Goal: Task Accomplishment & Management: Use online tool/utility

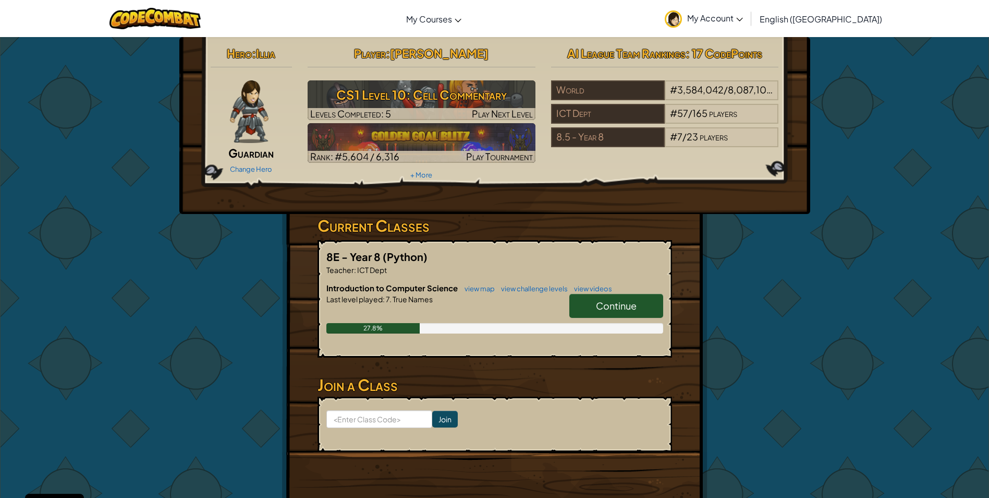
click at [621, 308] on span "Continue" at bounding box center [616, 305] width 41 height 12
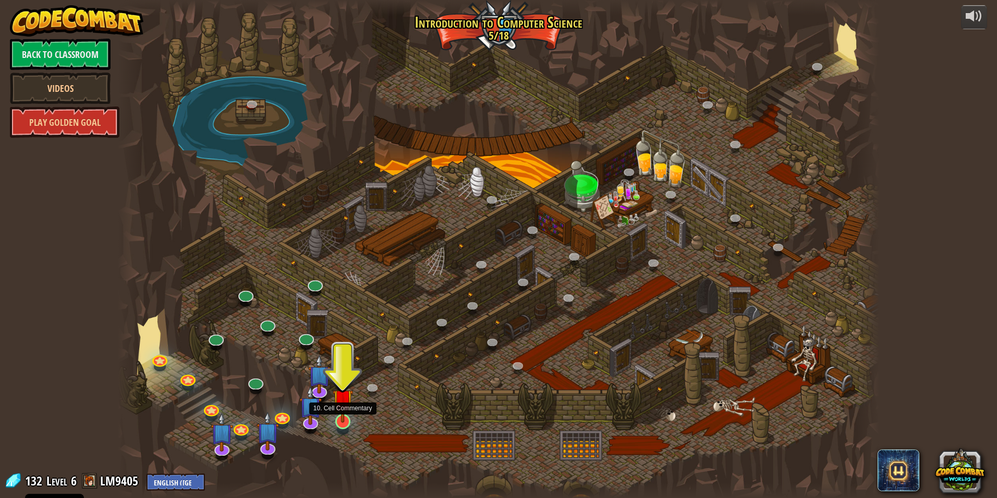
click at [344, 420] on img at bounding box center [343, 399] width 20 height 47
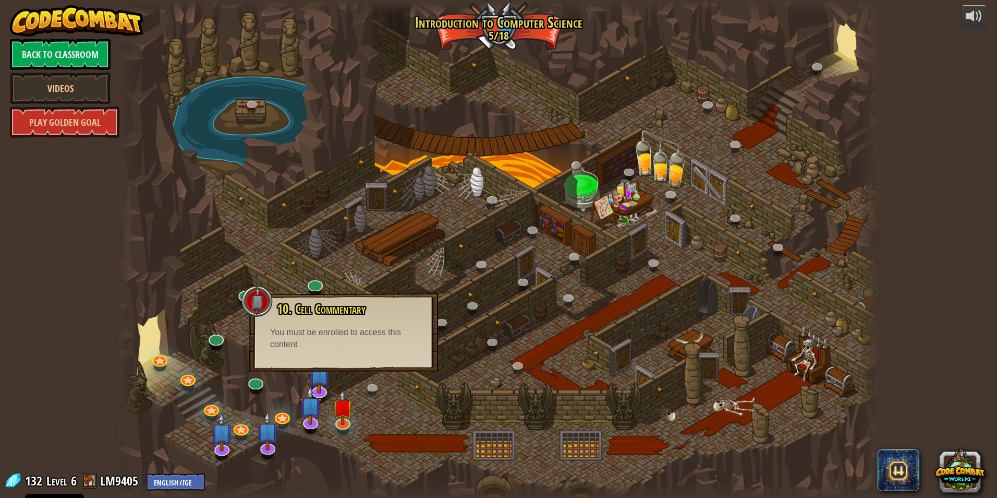
click at [421, 408] on div at bounding box center [499, 249] width 762 height 498
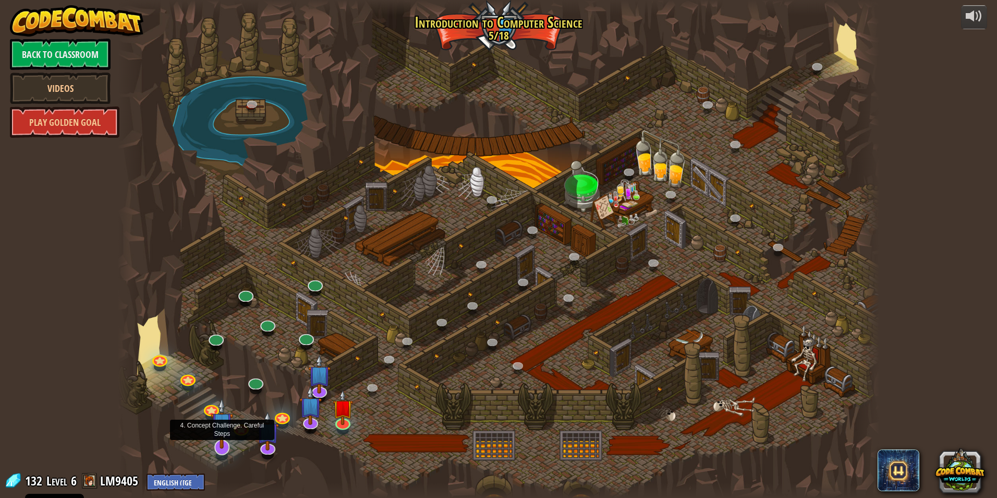
click at [220, 438] on img at bounding box center [222, 422] width 22 height 51
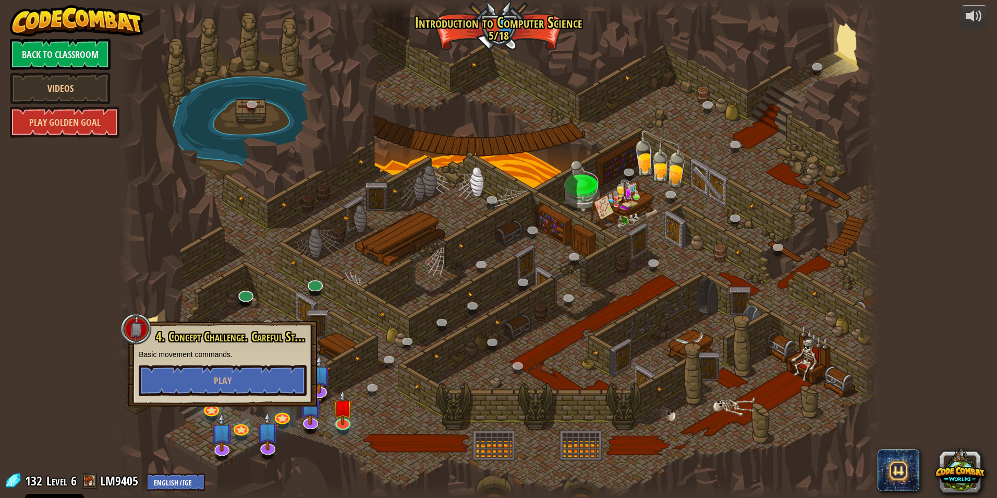
click at [356, 419] on div at bounding box center [499, 249] width 762 height 498
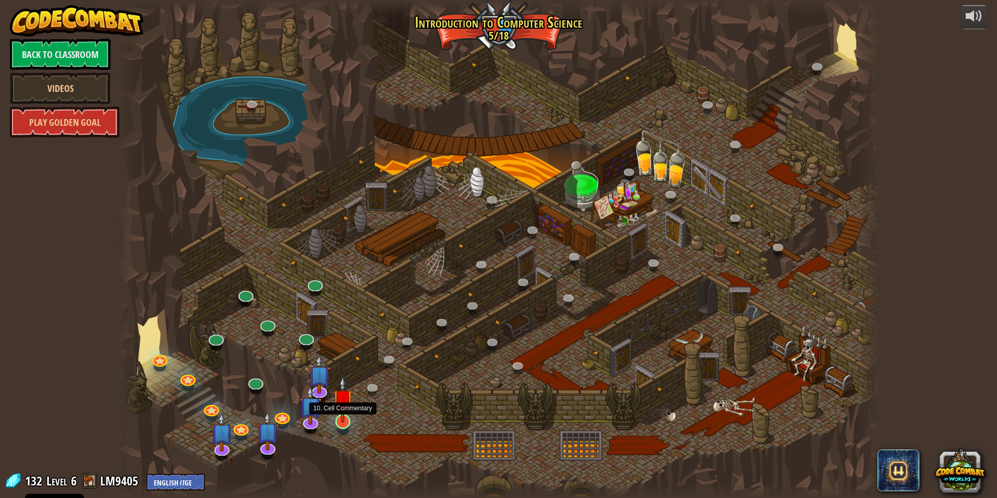
click at [347, 414] on img at bounding box center [343, 399] width 20 height 47
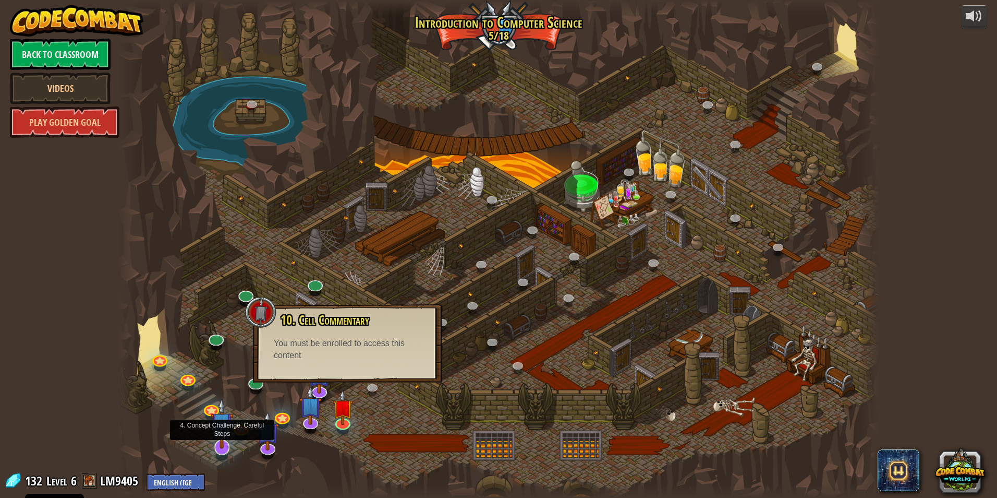
click at [221, 444] on img at bounding box center [222, 422] width 22 height 51
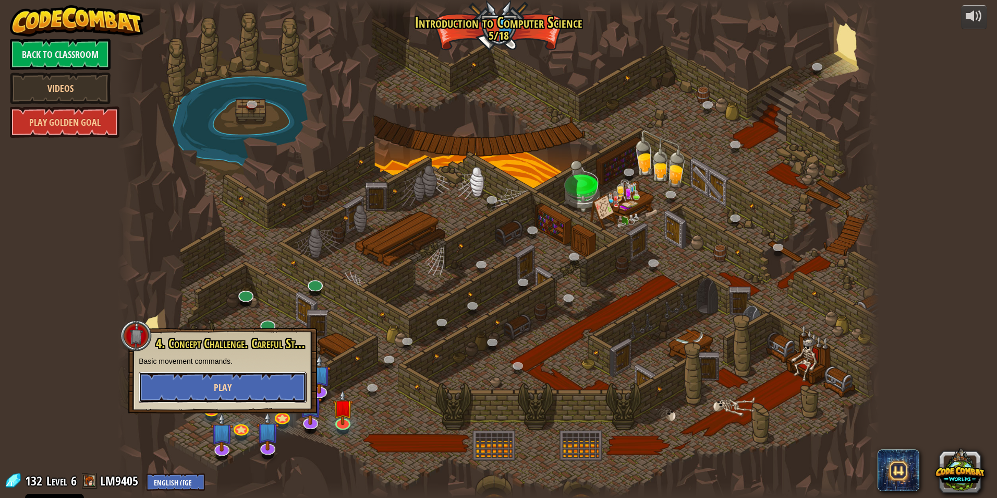
click at [214, 385] on span "Play" at bounding box center [223, 387] width 18 height 13
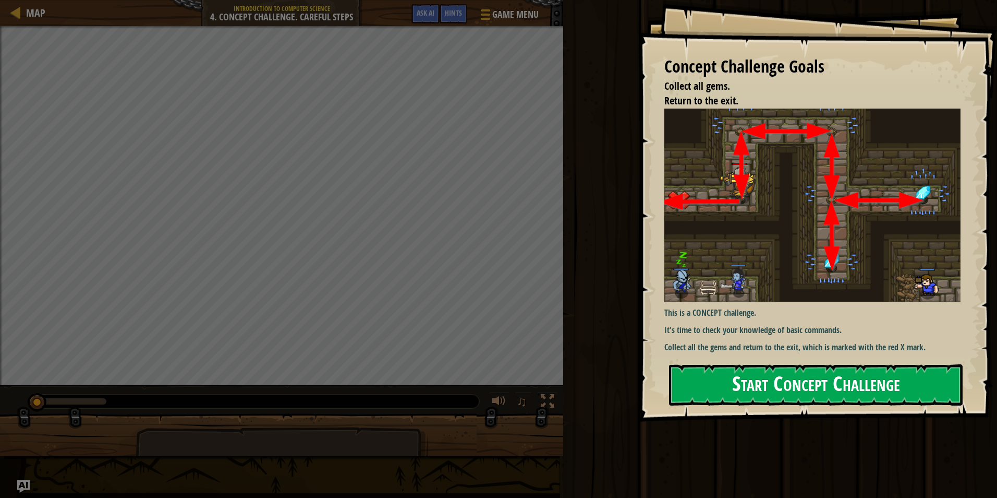
click at [758, 388] on button "Start Concept Challenge" at bounding box center [816, 384] width 294 height 41
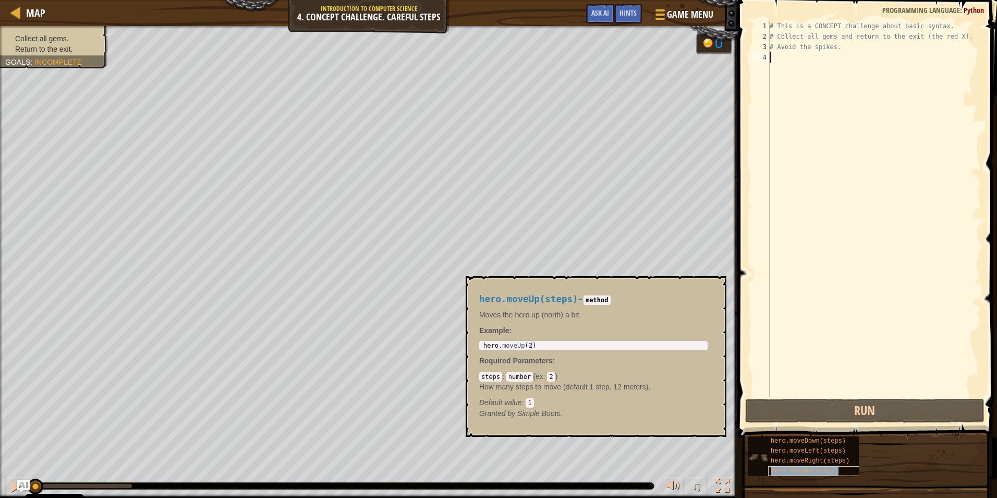
click at [828, 472] on span "hero.moveUp(steps)" at bounding box center [805, 470] width 68 height 7
click at [803, 120] on div "# This is a CONCEPT challenge about basic syntax. # Collect all gems and return…" at bounding box center [875, 219] width 214 height 396
click at [794, 57] on div "# This is a CONCEPT challenge about basic syntax. # Collect all gems and return…" at bounding box center [875, 219] width 214 height 396
click at [715, 287] on button "×" at bounding box center [715, 288] width 8 height 15
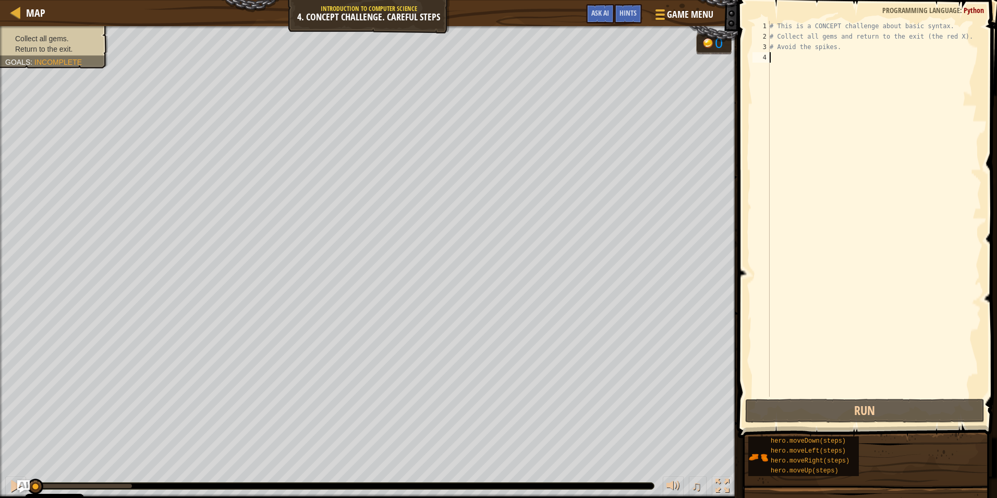
click at [831, 58] on div "# This is a CONCEPT challenge about basic syntax. # Collect all gems and return…" at bounding box center [875, 219] width 214 height 396
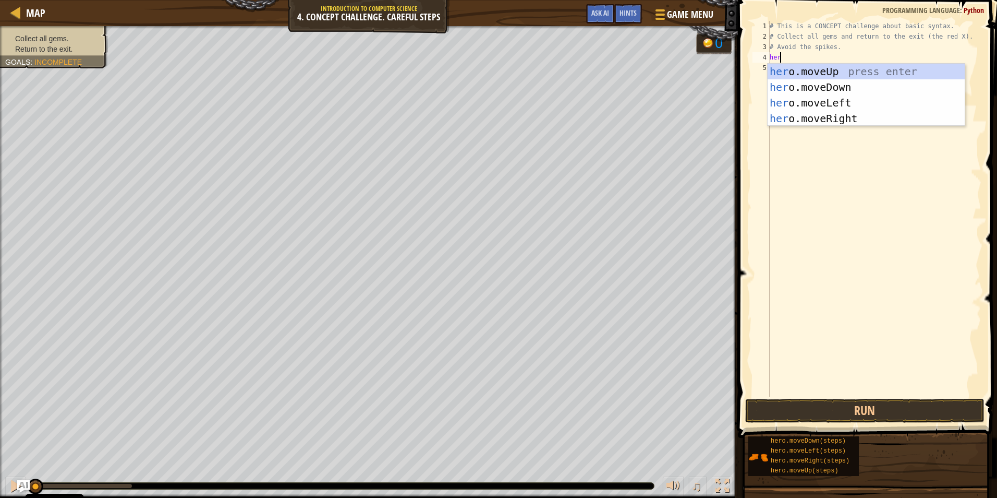
type textarea "hero"
click at [844, 68] on div "hero .moveUp press enter hero .moveDown press enter hero .moveLeft press enter …" at bounding box center [866, 111] width 197 height 94
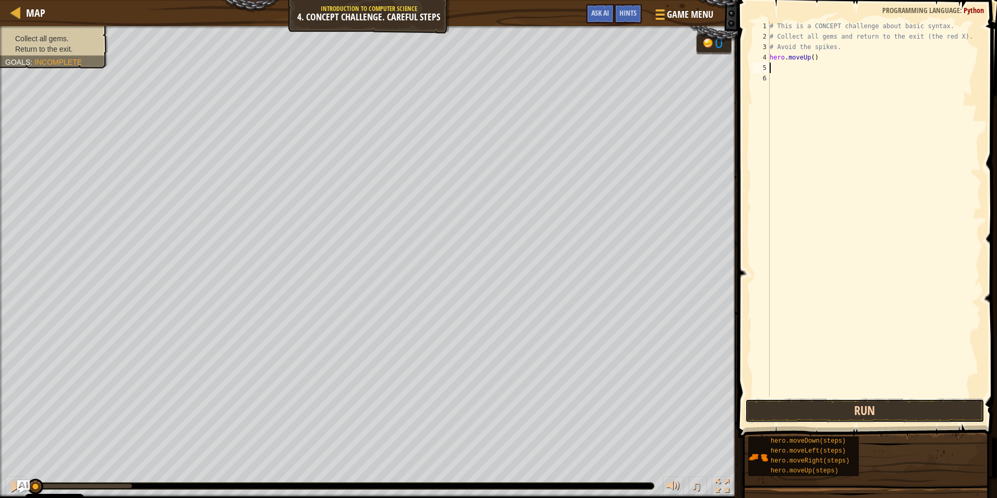
click at [840, 417] on button "Run" at bounding box center [864, 411] width 239 height 24
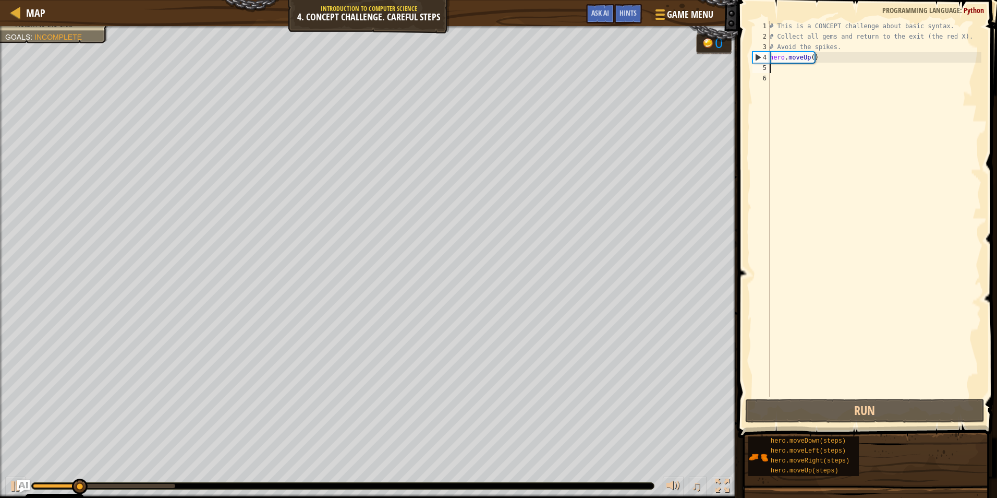
click at [811, 70] on div "# This is a CONCEPT challenge about basic syntax. # Collect all gems and return…" at bounding box center [875, 219] width 214 height 396
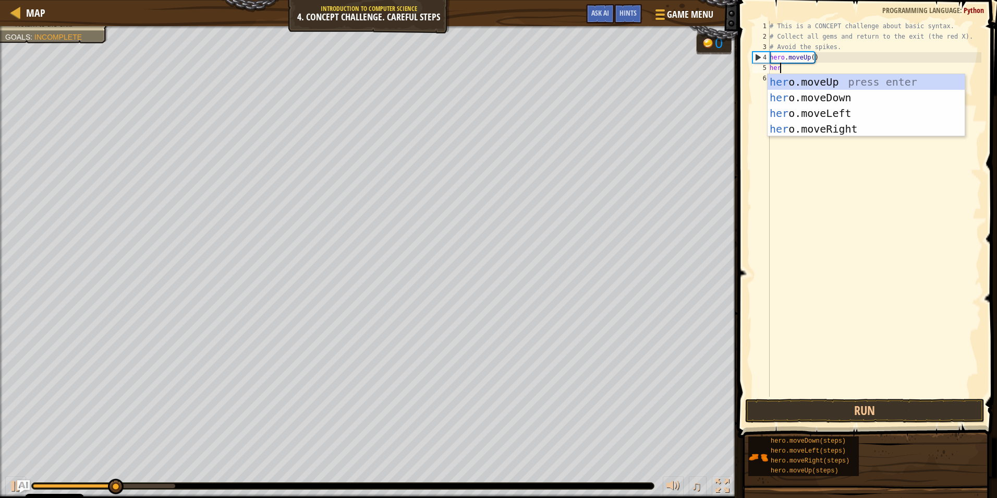
type textarea "hero"
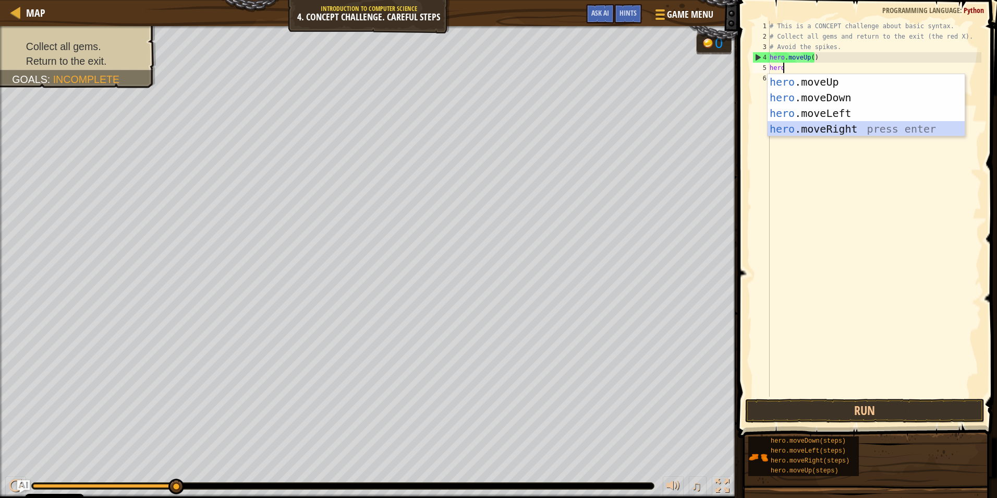
click at [826, 131] on div "hero .moveUp press enter hero .moveDown press enter hero .moveLeft press enter …" at bounding box center [866, 121] width 197 height 94
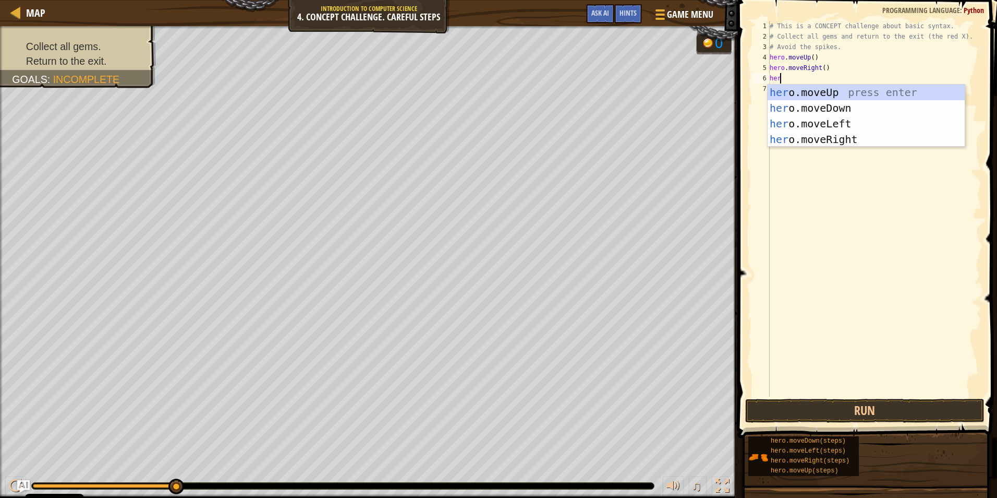
type textarea "hero"
click at [817, 104] on div "hero .moveUp press enter hero .moveDown press enter hero .moveLeft press enter …" at bounding box center [866, 132] width 197 height 94
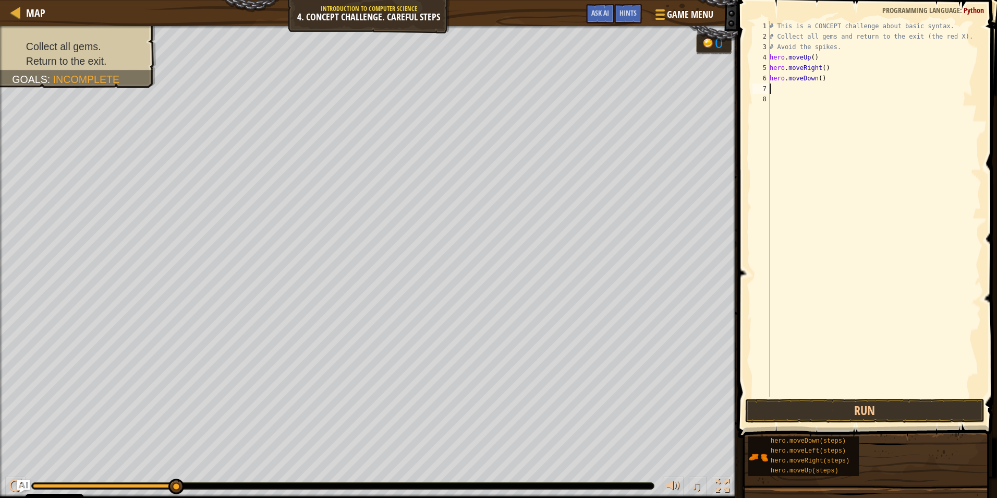
scroll to position [5, 0]
click at [818, 78] on div "# This is a CONCEPT challenge about basic syntax. # Collect all gems and return…" at bounding box center [875, 219] width 214 height 396
type textarea "hero.moveDown(2)"
click at [814, 93] on div "# This is a CONCEPT challenge about basic syntax. # Collect all gems and return…" at bounding box center [875, 219] width 214 height 396
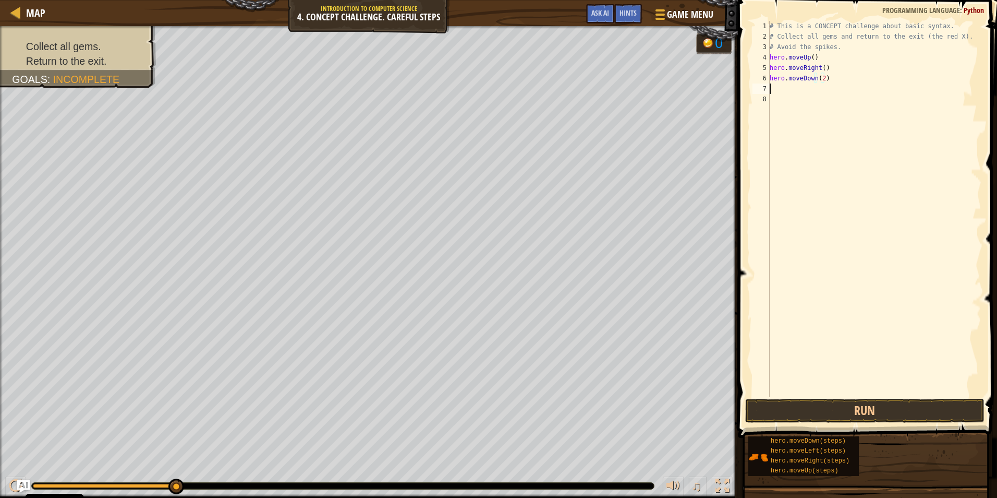
scroll to position [5, 0]
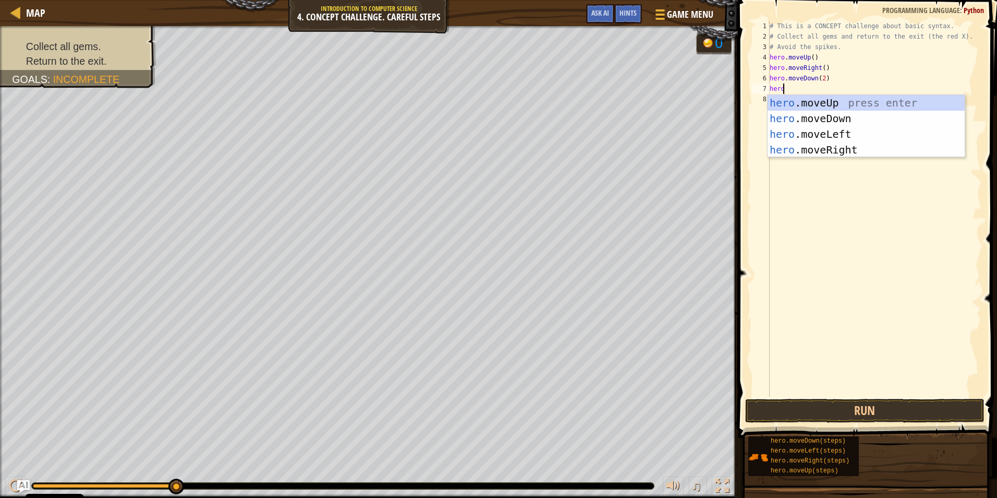
type textarea "hero"
click at [816, 99] on div "hero .moveUp press enter hero .moveDown press enter hero .moveLeft press enter …" at bounding box center [866, 142] width 197 height 94
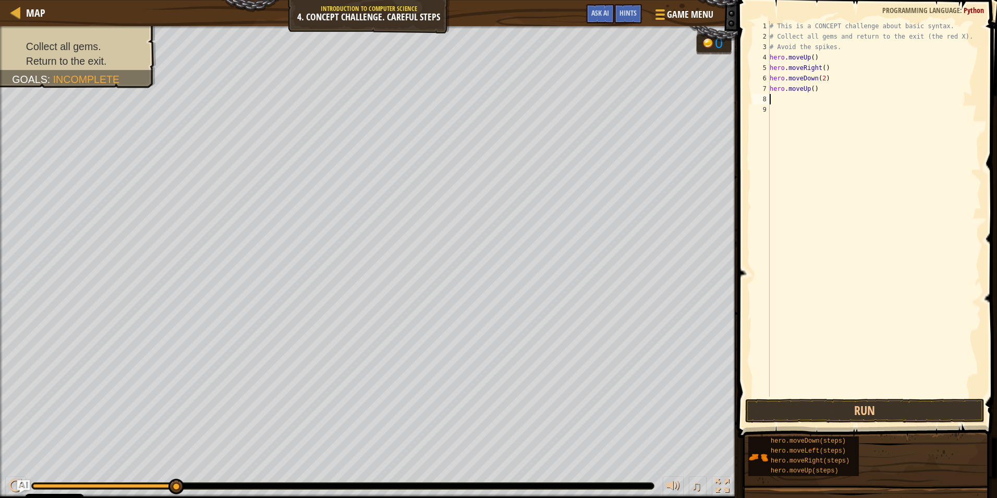
scroll to position [5, 0]
click at [816, 99] on div "# This is a CONCEPT challenge about basic syntax. # Collect all gems and return…" at bounding box center [875, 219] width 214 height 396
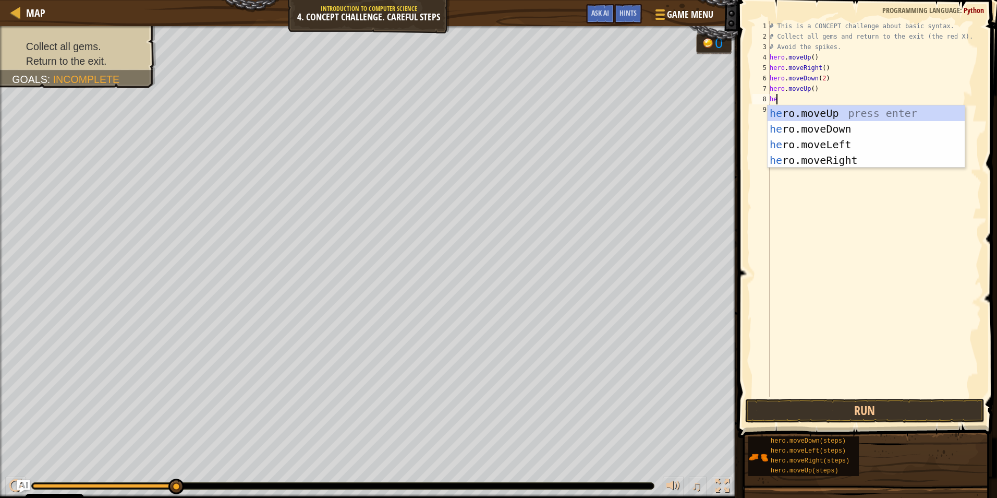
type textarea "hero"
click at [844, 163] on div "hero .moveUp press enter hero .moveDown press enter hero .moveLeft press enter …" at bounding box center [866, 152] width 197 height 94
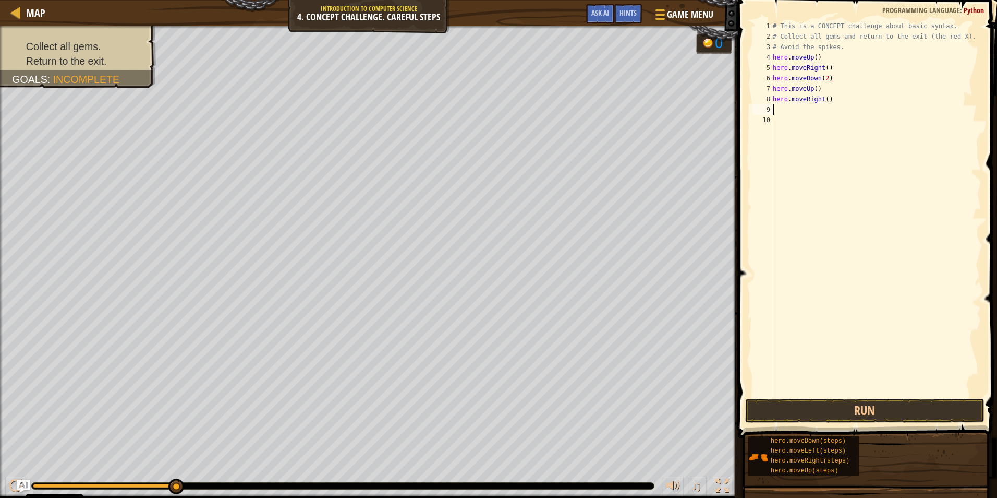
scroll to position [5, 0]
click at [878, 404] on button "Run" at bounding box center [864, 411] width 239 height 24
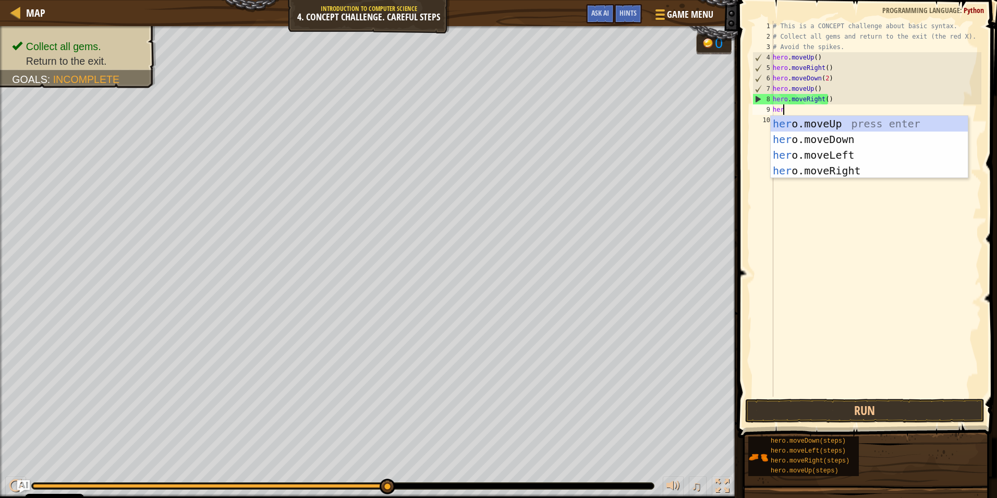
type textarea "hero"
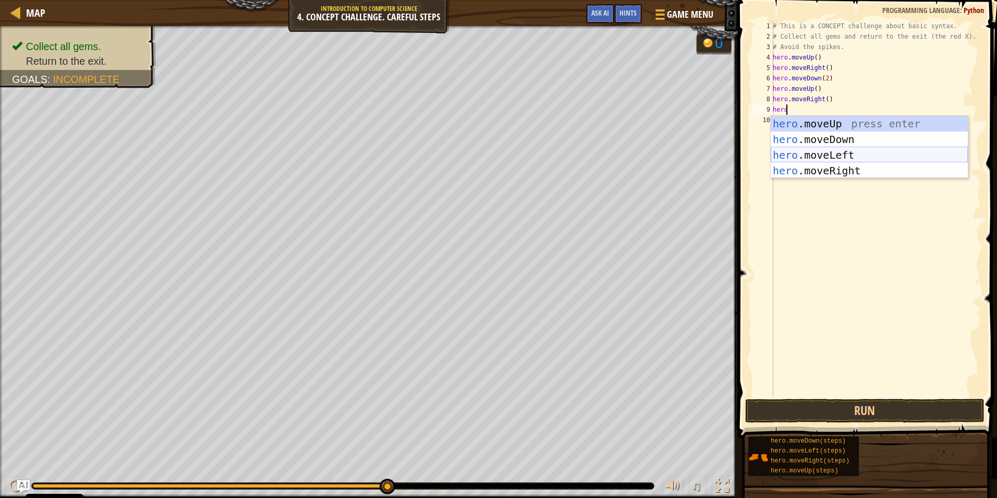
click at [822, 153] on div "hero .moveUp press enter hero .moveDown press enter hero .moveLeft press enter …" at bounding box center [869, 163] width 197 height 94
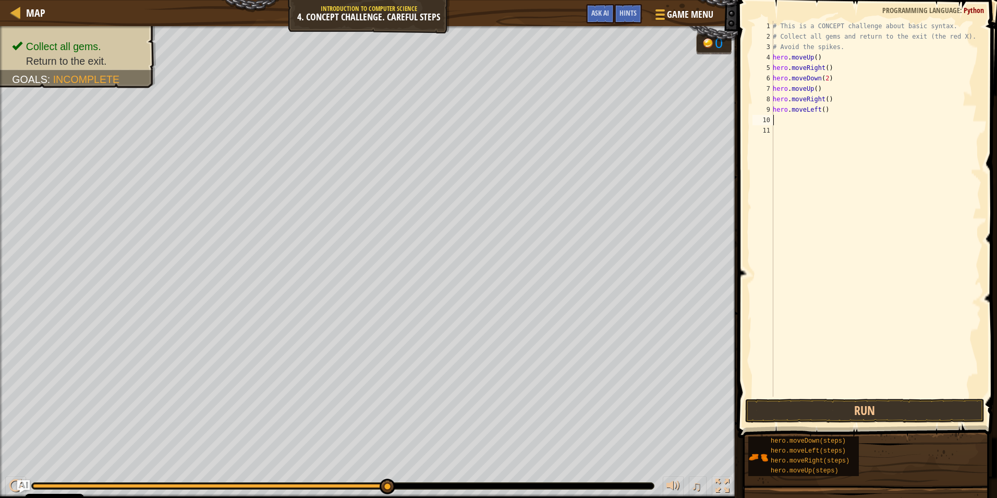
scroll to position [5, 0]
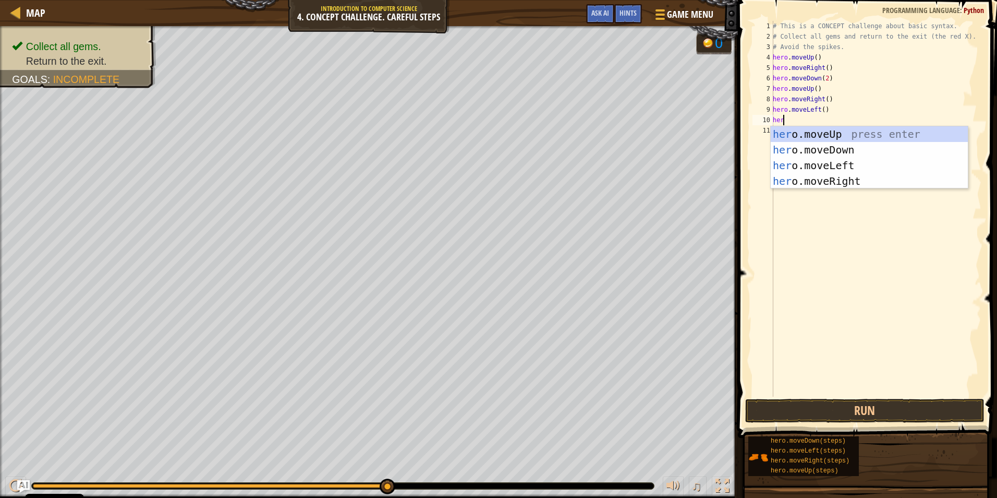
type textarea "hero"
click at [843, 151] on div "hero .moveUp press enter hero .moveDown press enter hero .moveLeft press enter …" at bounding box center [869, 173] width 197 height 94
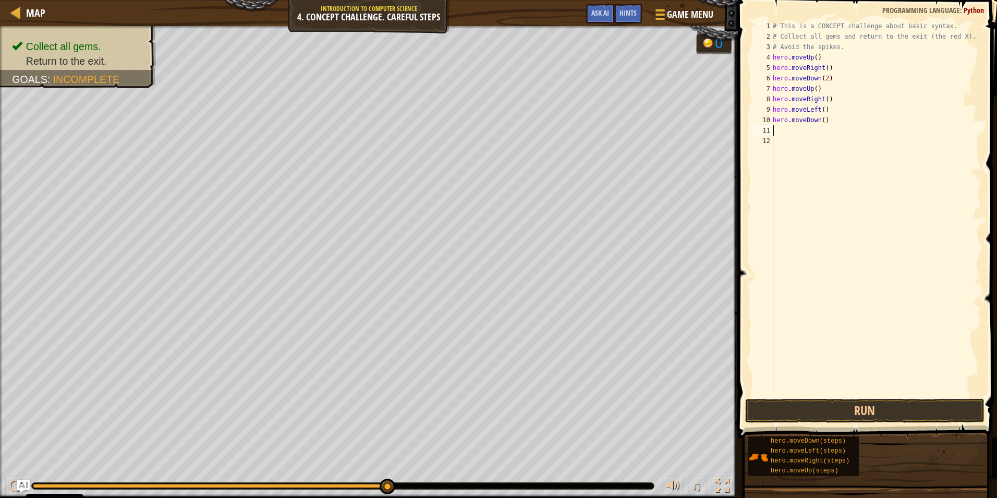
scroll to position [5, 0]
click at [850, 411] on button "Run" at bounding box center [864, 411] width 239 height 24
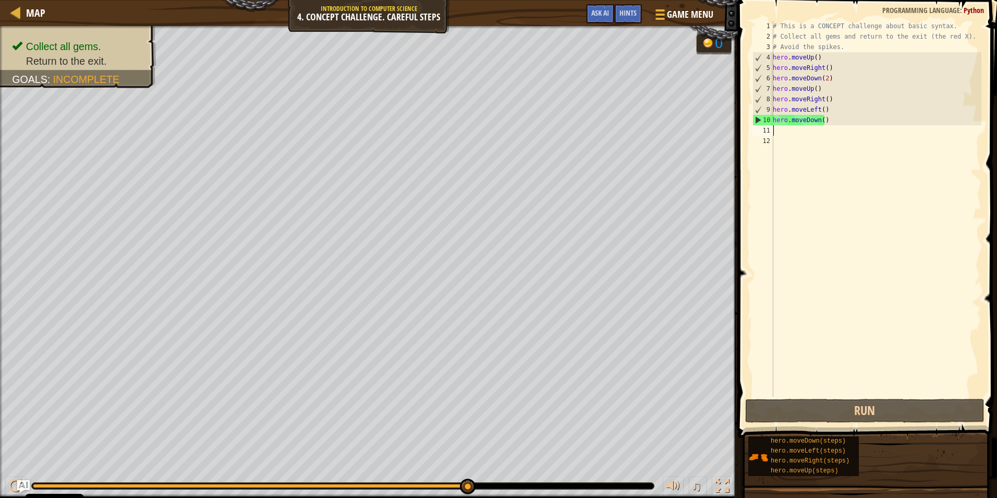
click at [835, 119] on div "# This is a CONCEPT challenge about basic syntax. # Collect all gems and return…" at bounding box center [876, 219] width 211 height 396
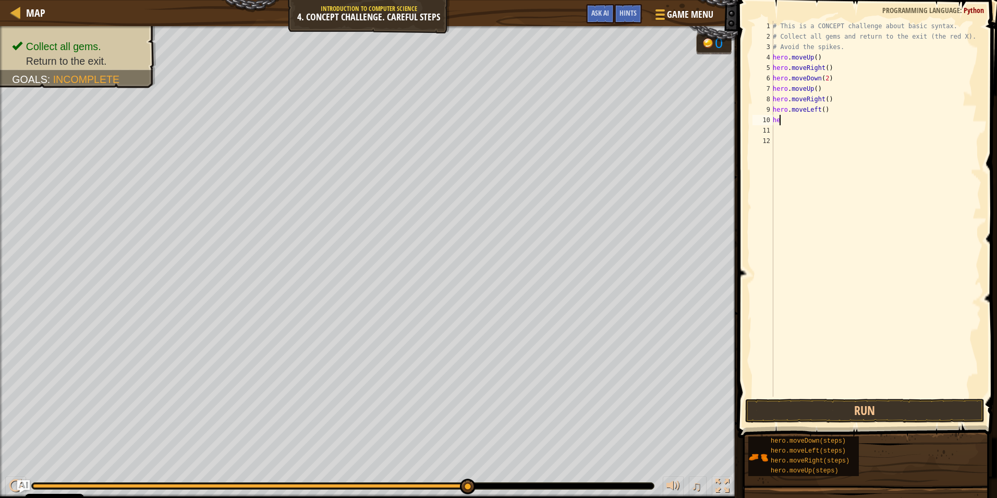
type textarea "h"
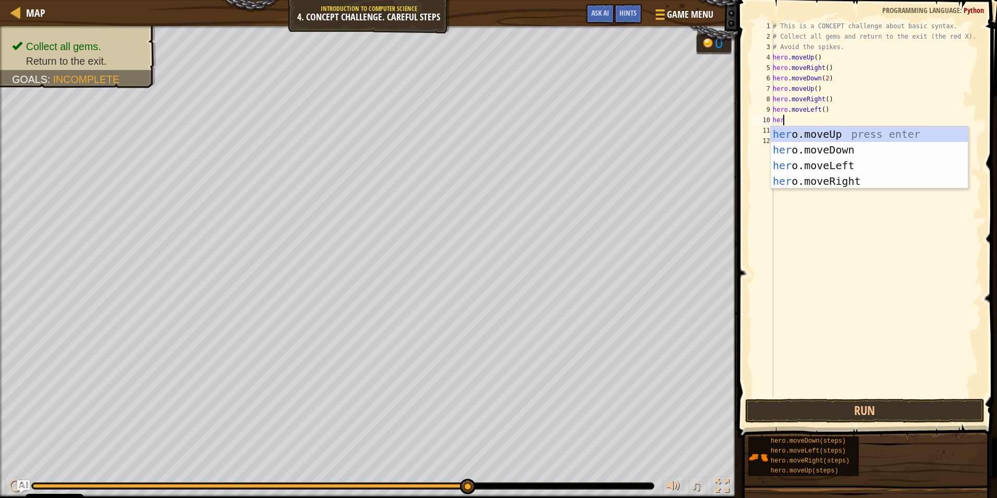
type textarea "hero"
click at [830, 134] on div "hero .moveUp press enter hero .moveDown press enter hero .moveLeft press enter …" at bounding box center [869, 173] width 197 height 94
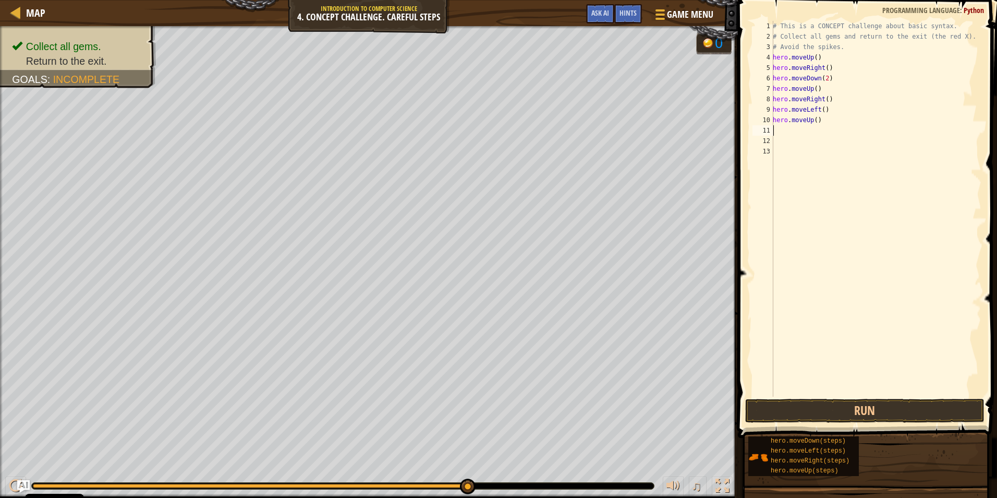
scroll to position [5, 0]
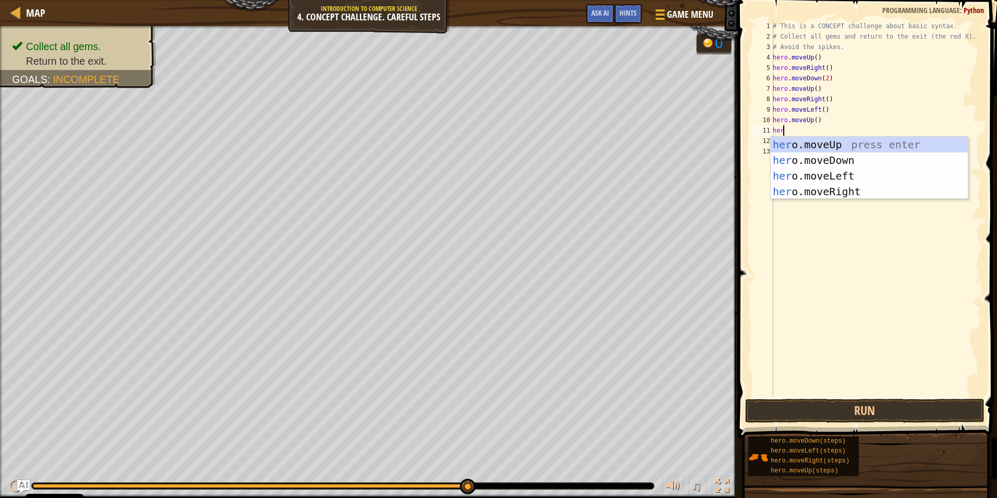
type textarea "hero"
click at [833, 173] on div "hero .moveUp press enter hero .moveDown press enter hero .moveLeft press enter …" at bounding box center [869, 184] width 197 height 94
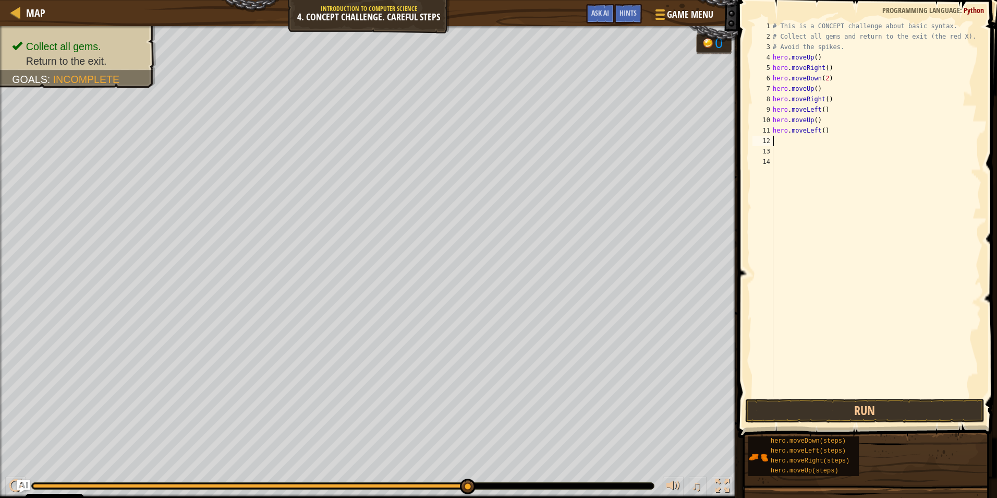
scroll to position [5, 0]
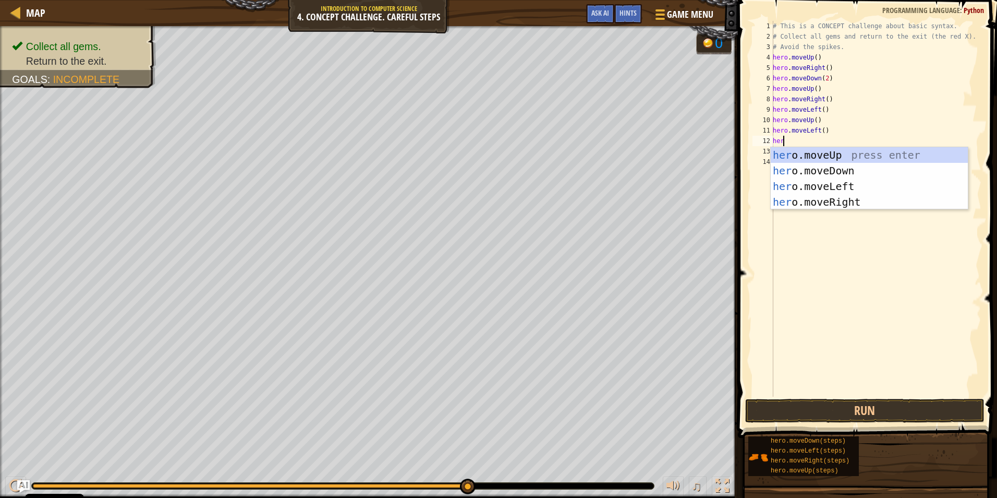
type textarea "hero"
click at [817, 169] on div "hero .moveUp press enter hero .moveDown press enter hero .moveLeft press enter …" at bounding box center [869, 194] width 197 height 94
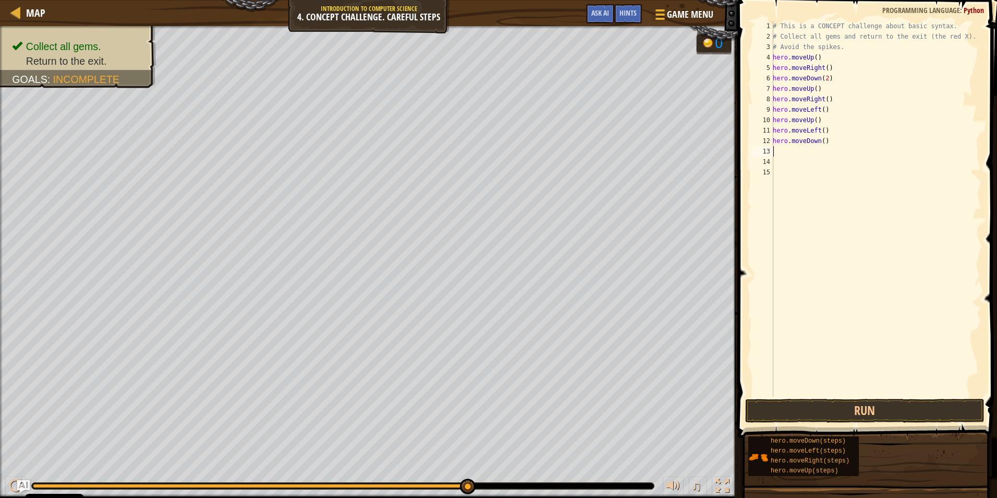
scroll to position [5, 0]
click at [889, 412] on button "Run" at bounding box center [864, 411] width 239 height 24
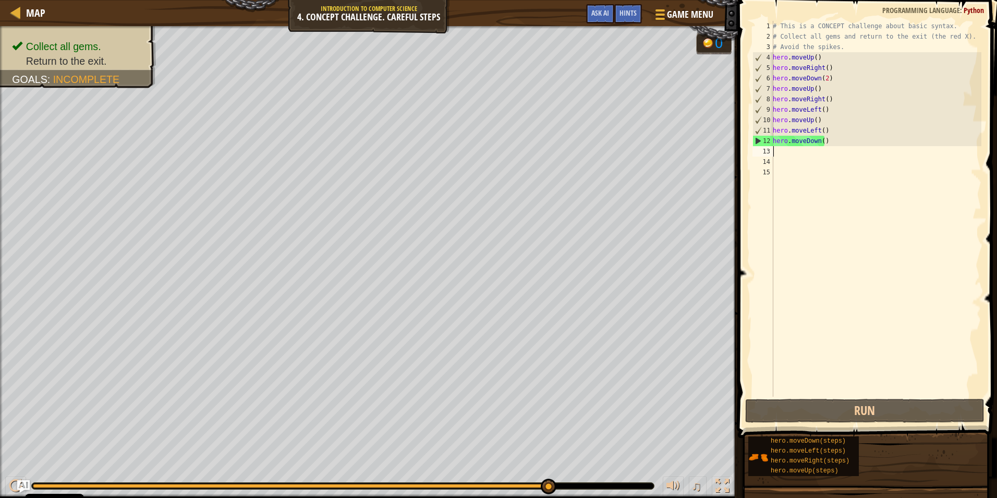
click at [831, 143] on div "# This is a CONCEPT challenge about basic syntax. # Collect all gems and return…" at bounding box center [876, 219] width 211 height 396
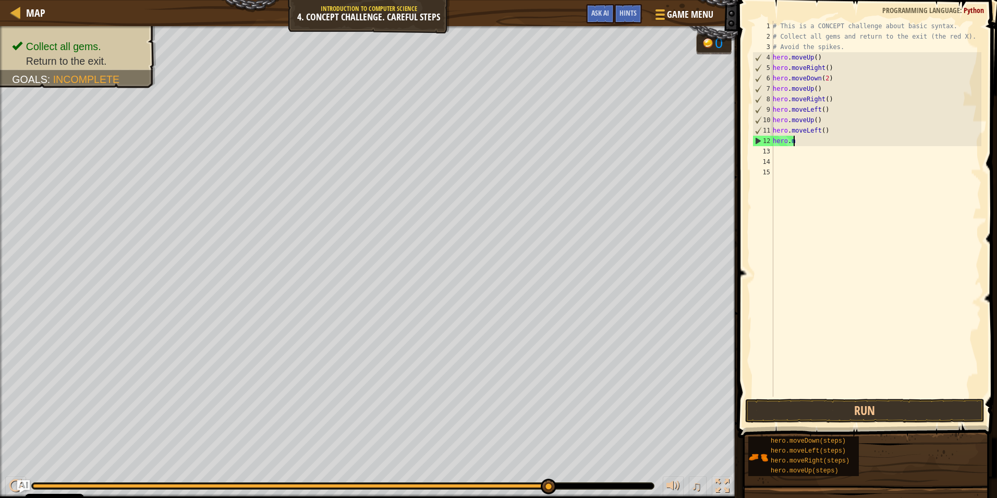
type textarea "h"
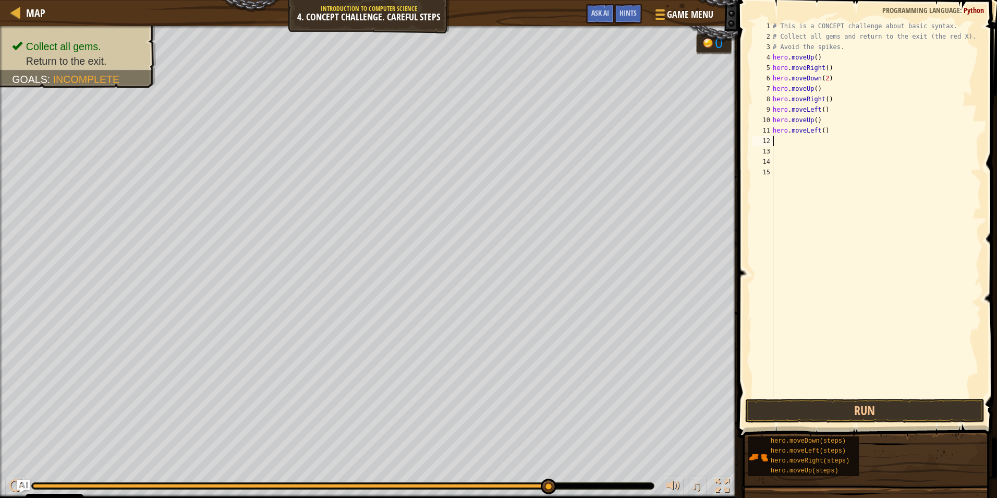
click at [849, 133] on div "# This is a CONCEPT challenge about basic syntax. # Collect all gems and return…" at bounding box center [876, 219] width 211 height 396
type textarea "h"
click at [846, 132] on div "# This is a CONCEPT challenge about basic syntax. # Collect all gems and return…" at bounding box center [876, 219] width 211 height 396
click at [844, 123] on div "# This is a CONCEPT challenge about basic syntax. # Collect all gems and return…" at bounding box center [876, 219] width 211 height 396
type textarea "h"
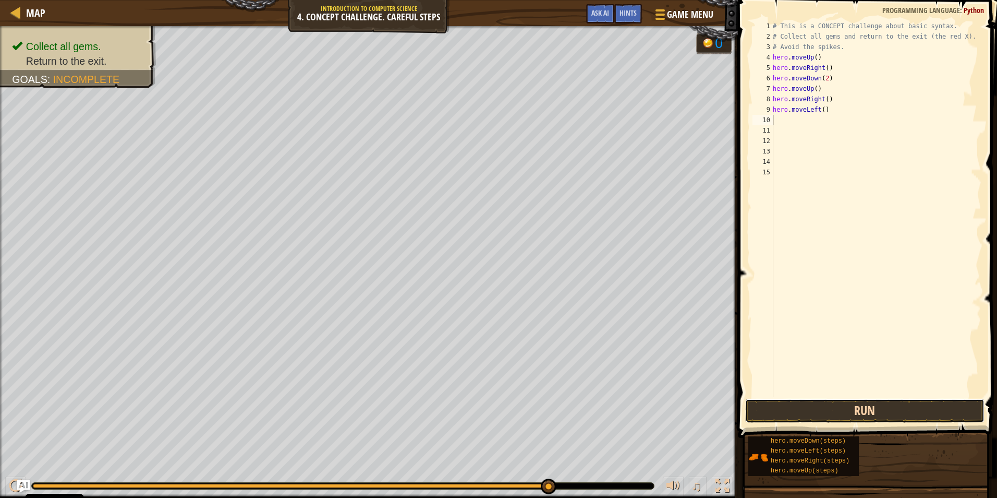
click at [874, 409] on button "Run" at bounding box center [864, 411] width 239 height 24
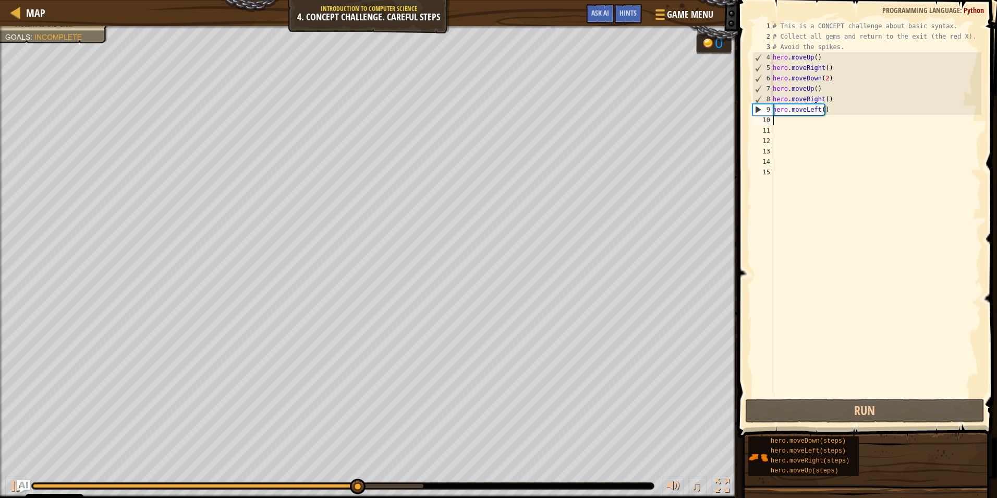
click at [836, 110] on div "# This is a CONCEPT challenge about basic syntax. # Collect all gems and return…" at bounding box center [876, 219] width 211 height 396
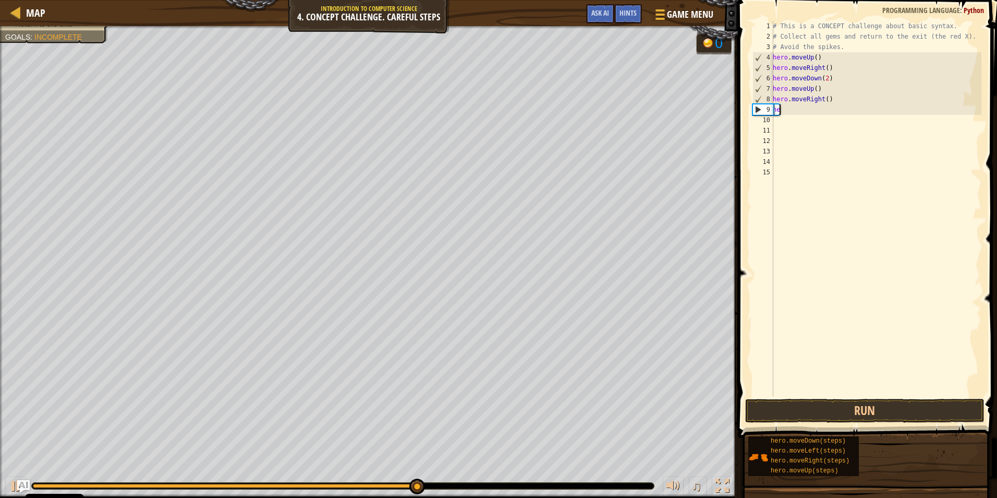
type textarea "h"
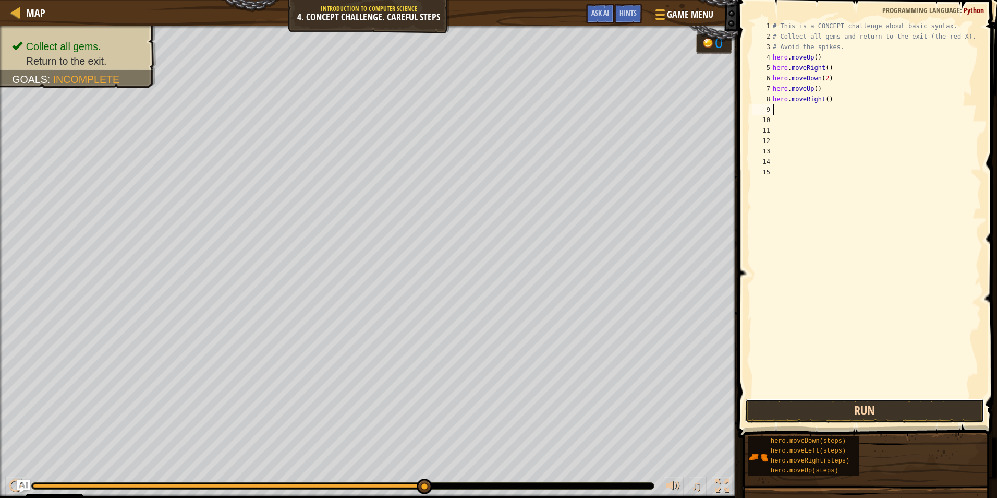
click at [856, 409] on button "Run" at bounding box center [864, 411] width 239 height 24
click at [856, 407] on button "Run" at bounding box center [864, 411] width 239 height 24
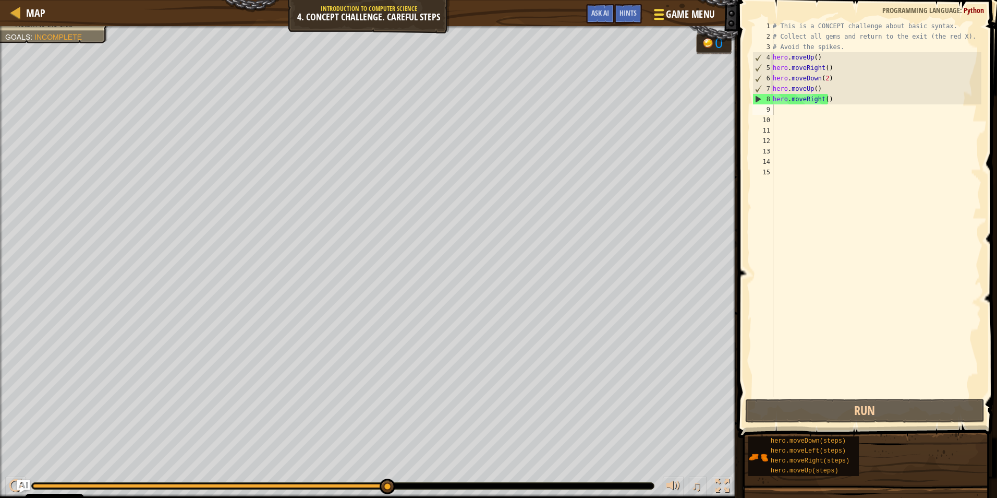
click at [692, 13] on span "Game Menu" at bounding box center [690, 14] width 49 height 14
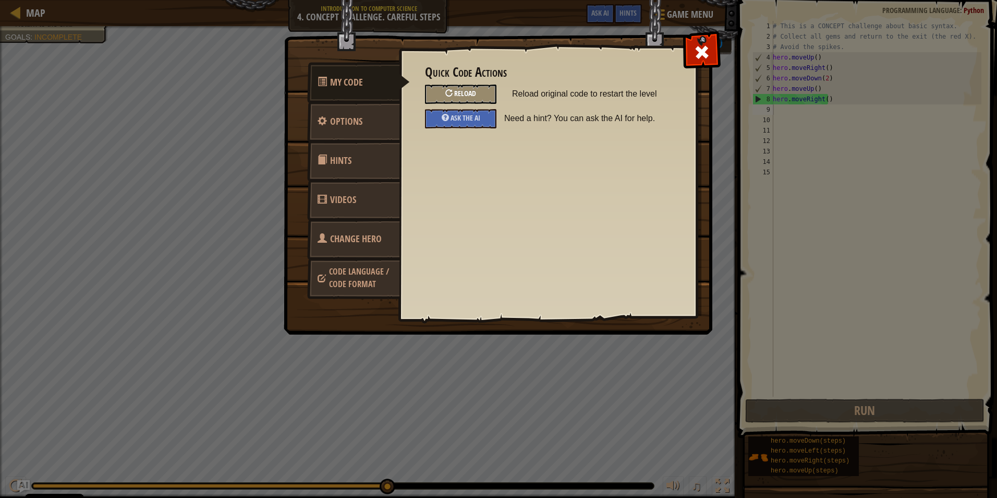
click at [466, 94] on span "Reload" at bounding box center [465, 93] width 22 height 10
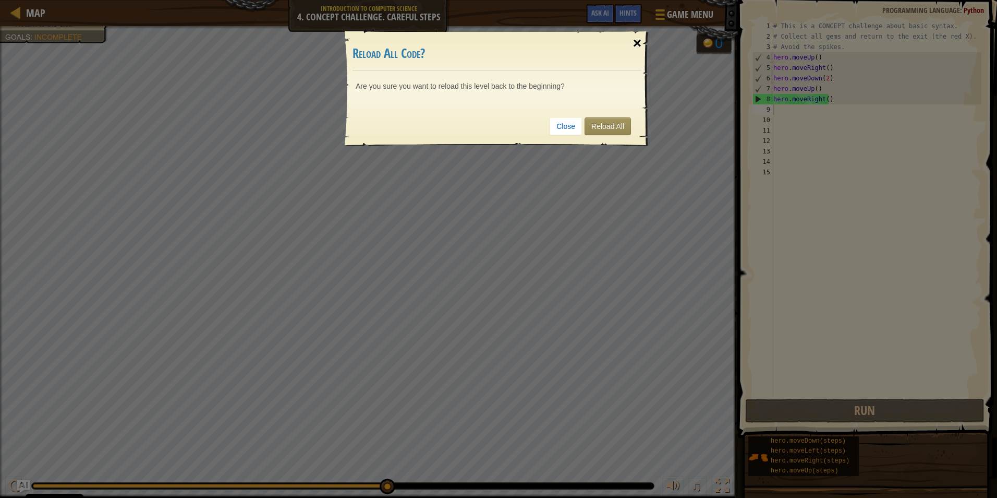
click at [633, 43] on div "×" at bounding box center [637, 43] width 24 height 30
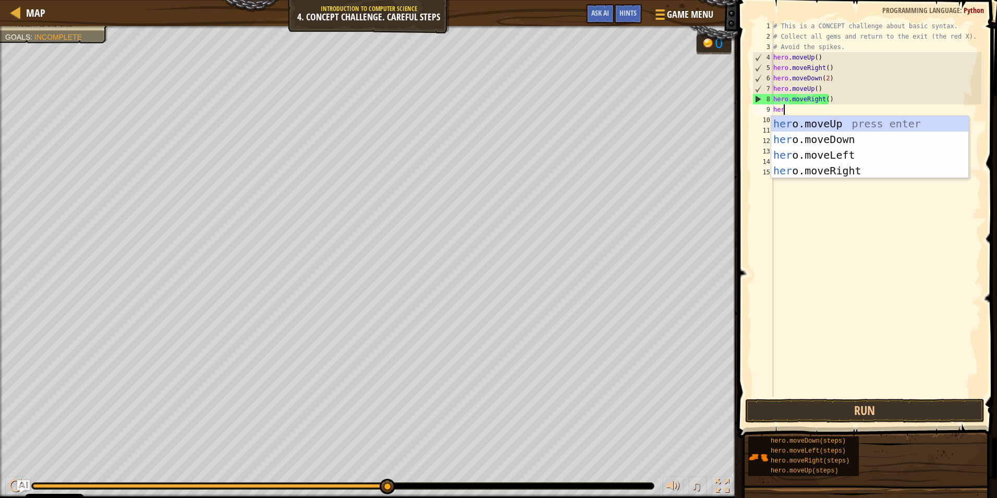
type textarea "hero"
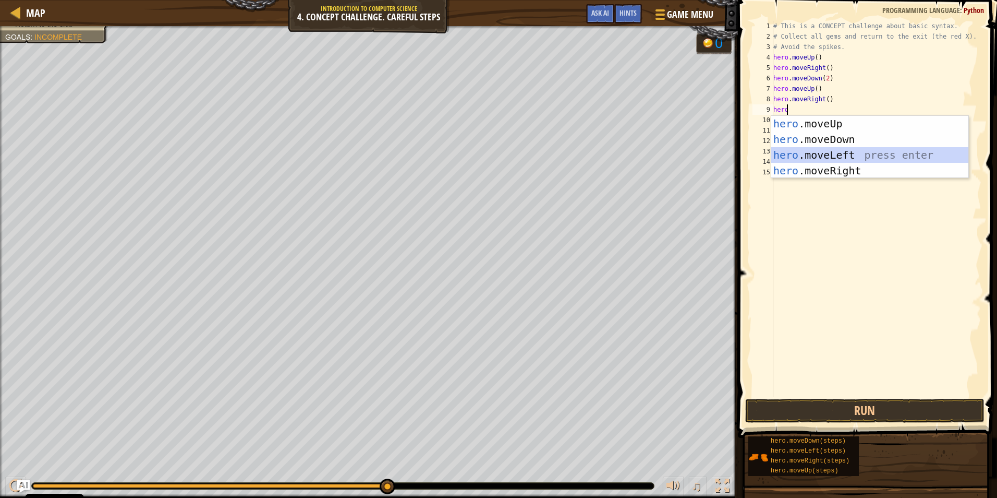
click at [837, 162] on div "hero .moveUp press enter hero .moveDown press enter hero .moveLeft press enter …" at bounding box center [869, 163] width 197 height 94
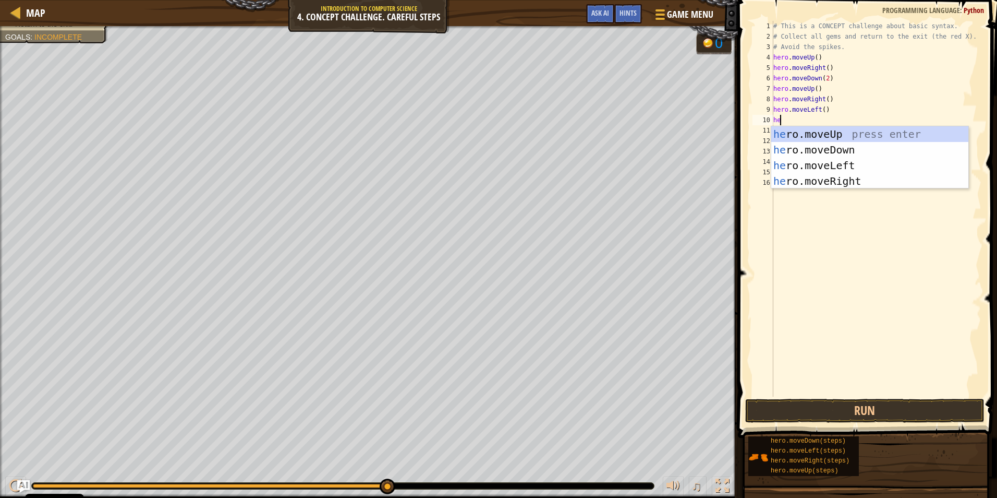
type textarea "hero"
click at [842, 127] on div "hero .moveUp press enter hero .moveDown press enter hero .moveLeft press enter …" at bounding box center [869, 173] width 197 height 94
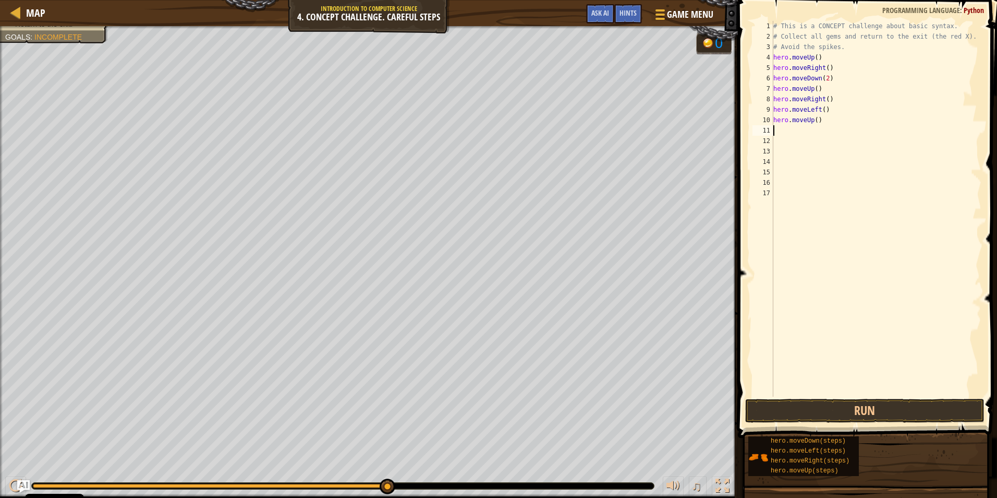
click at [813, 132] on div "# This is a CONCEPT challenge about basic syntax. # Collect all gems and return…" at bounding box center [876, 219] width 210 height 396
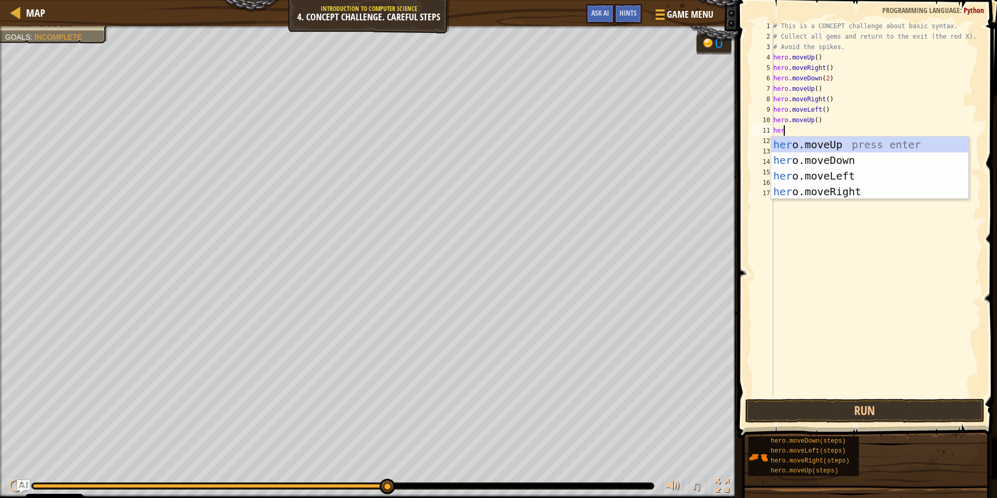
type textarea "hero"
click at [815, 173] on div "hero .moveUp press enter hero .moveDown press enter hero .moveLeft press enter …" at bounding box center [869, 184] width 197 height 94
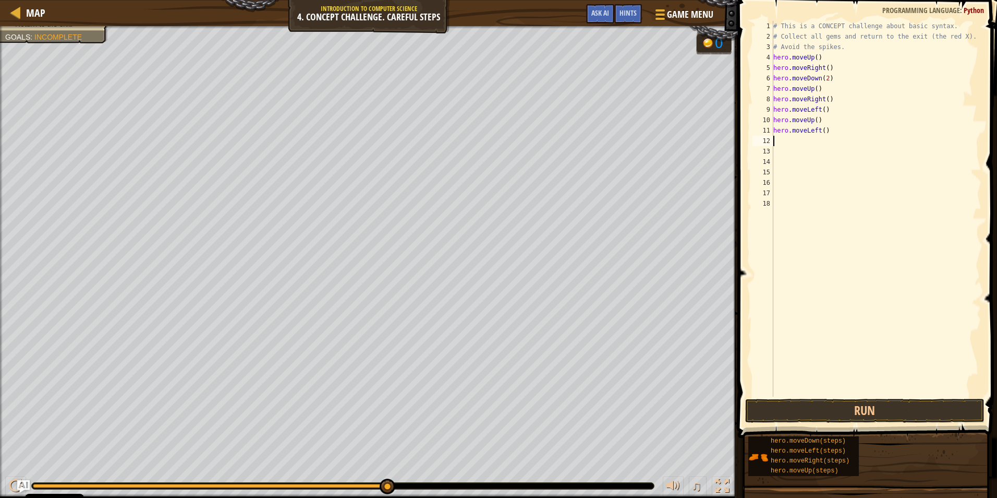
scroll to position [5, 0]
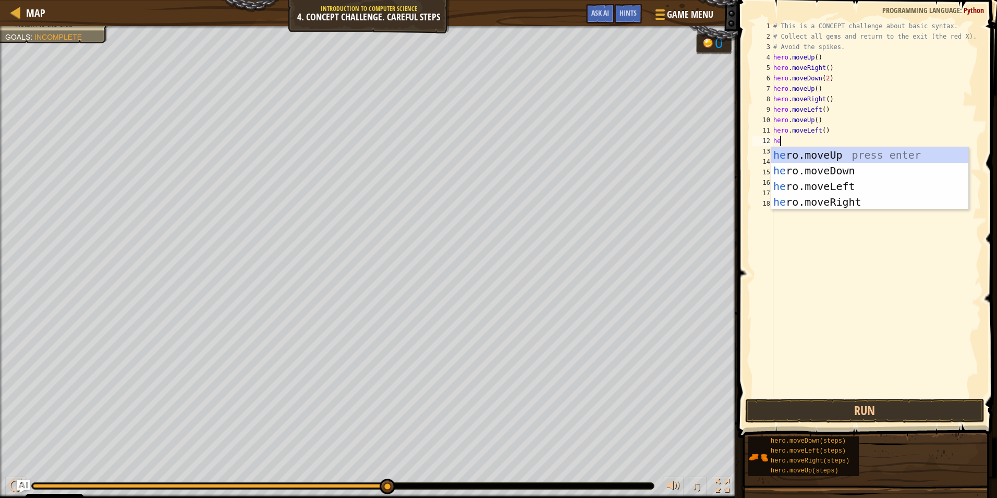
type textarea "hero"
click at [825, 171] on div "hero .moveUp press enter hero .moveDown press enter hero .moveLeft press enter …" at bounding box center [869, 194] width 197 height 94
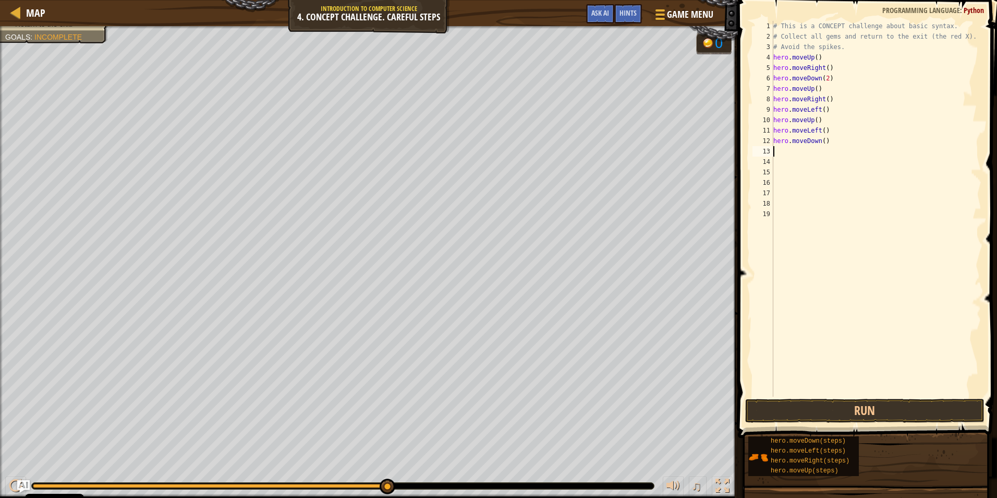
scroll to position [5, 0]
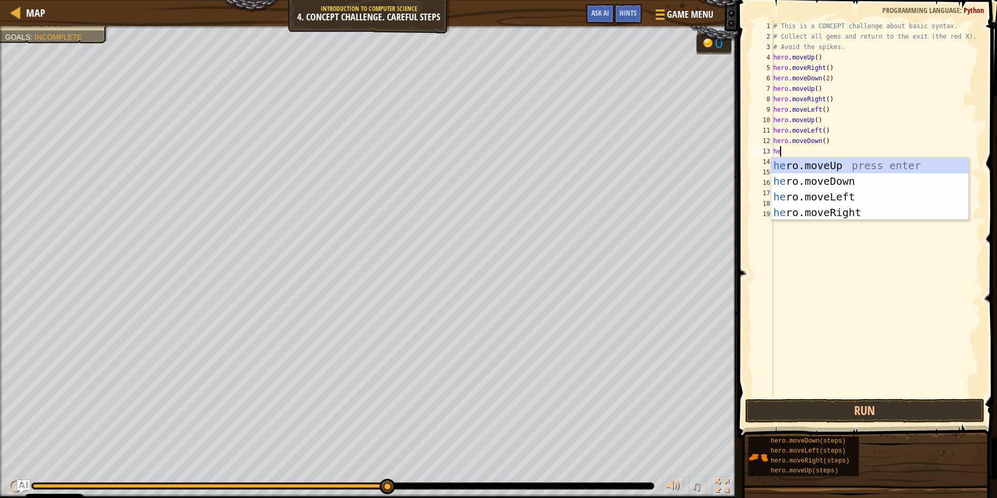
type textarea "hero"
click at [832, 197] on div "hero .moveUp press enter hero .moveDown press enter hero .moveLeft press enter …" at bounding box center [869, 205] width 197 height 94
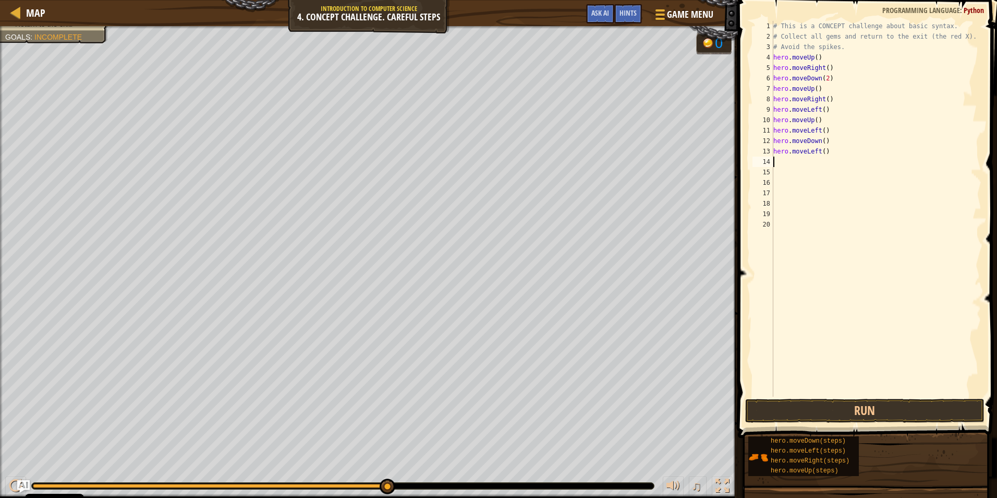
scroll to position [5, 0]
click at [852, 400] on button "Run" at bounding box center [864, 411] width 239 height 24
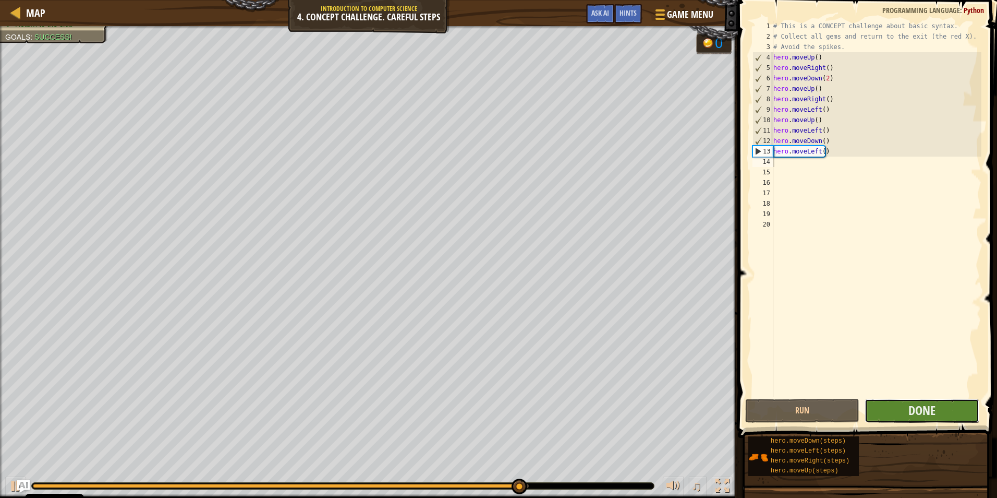
click at [927, 419] on button "Done" at bounding box center [922, 411] width 114 height 24
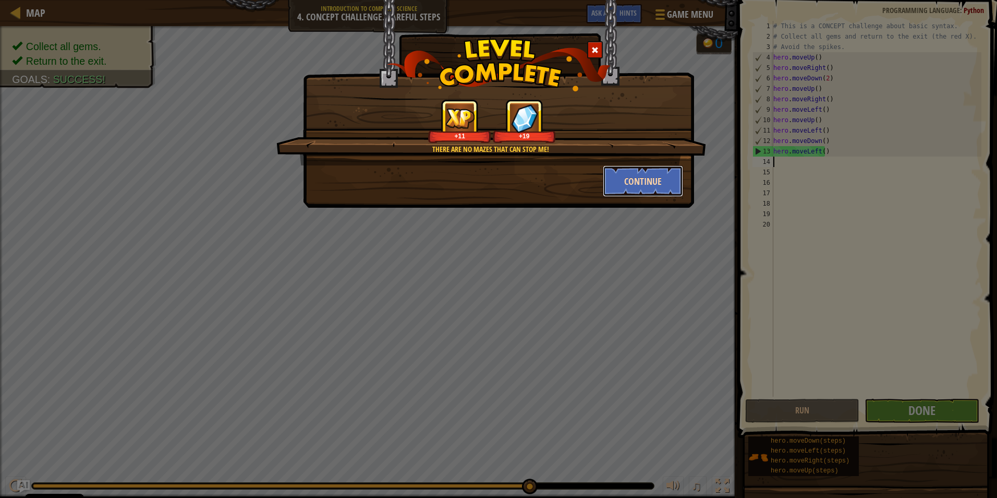
click at [645, 182] on button "Continue" at bounding box center [643, 180] width 81 height 31
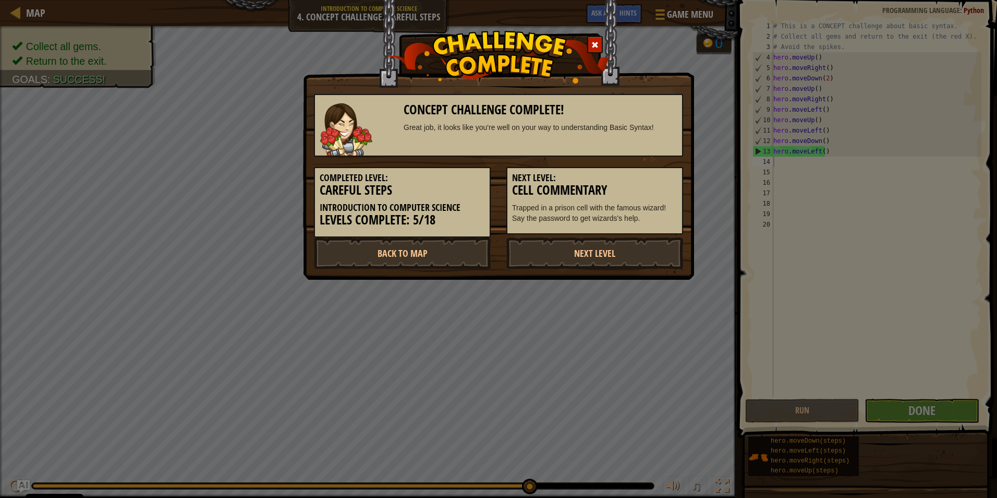
click at [903, 380] on div "Concept Challenge Complete! Great job, it looks like you're well on your way to…" at bounding box center [498, 249] width 997 height 498
click at [644, 262] on link "Next Level" at bounding box center [594, 252] width 177 height 31
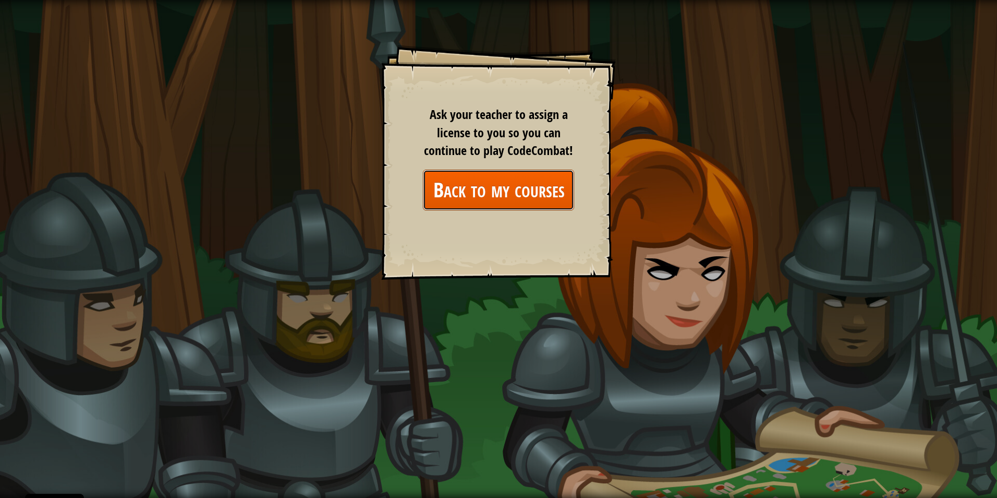
click at [539, 180] on link "Back to my courses" at bounding box center [498, 190] width 151 height 40
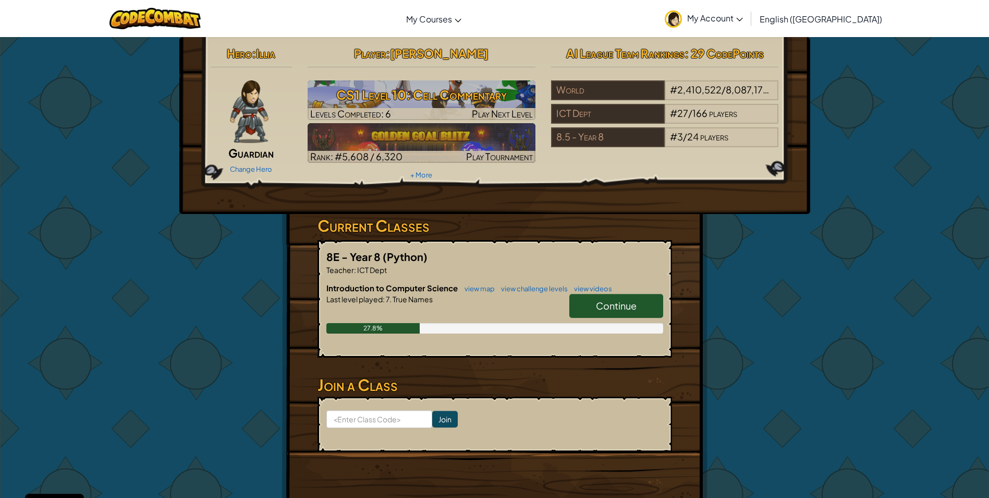
click at [633, 306] on span "Continue" at bounding box center [616, 305] width 41 height 12
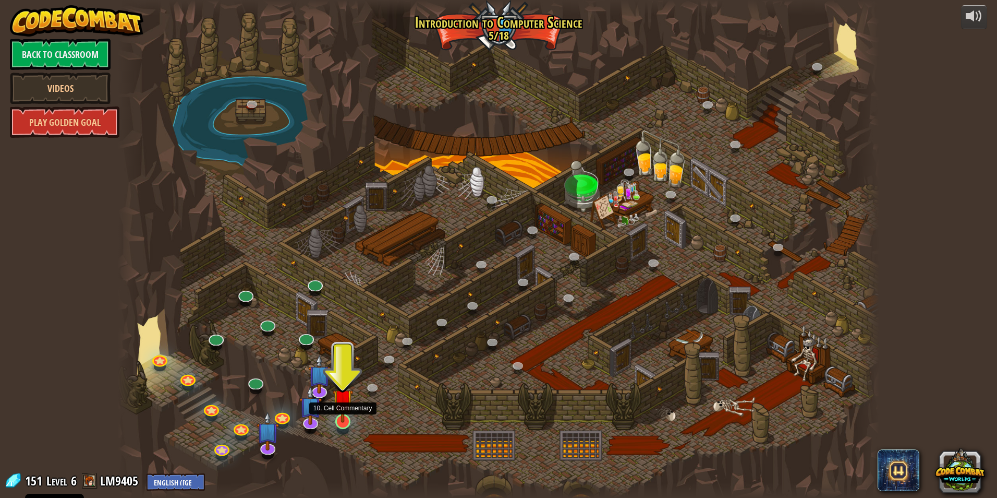
click at [345, 416] on img at bounding box center [343, 399] width 20 height 47
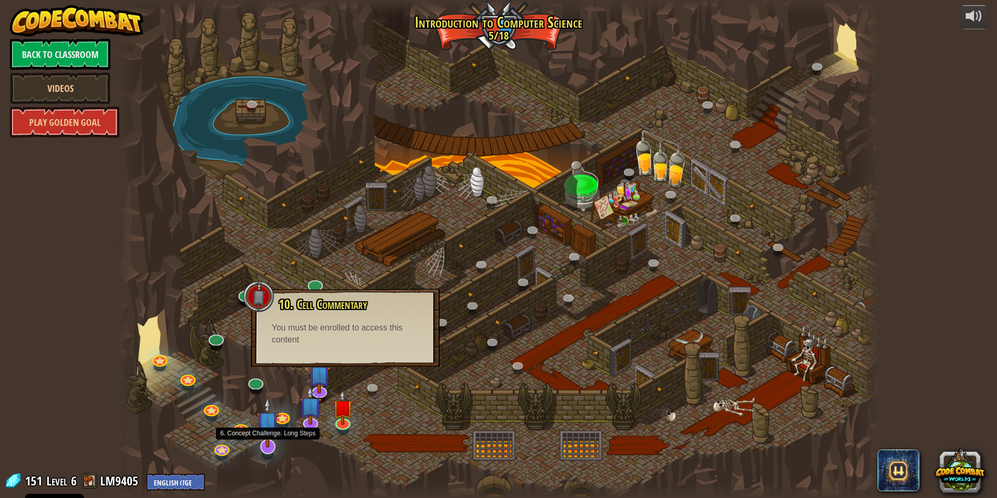
click at [265, 437] on img at bounding box center [268, 421] width 22 height 51
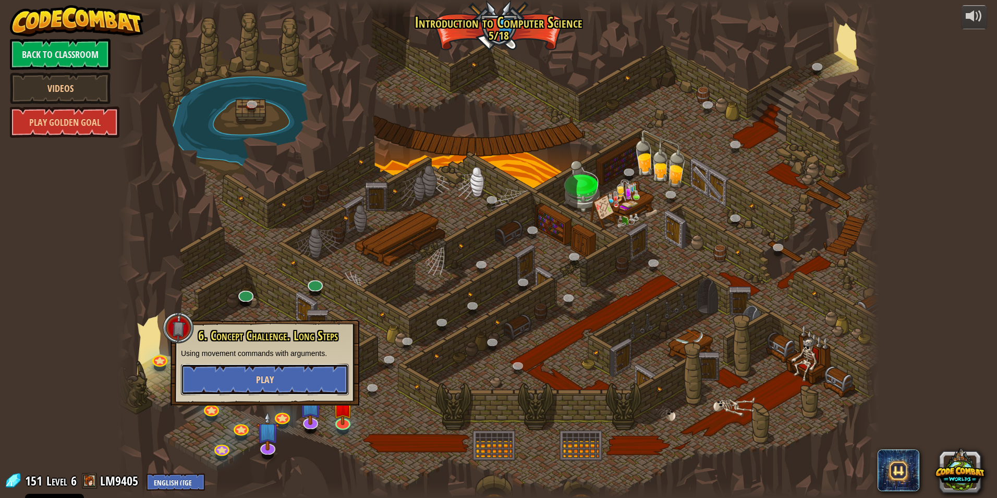
click at [263, 382] on span "Play" at bounding box center [265, 379] width 18 height 13
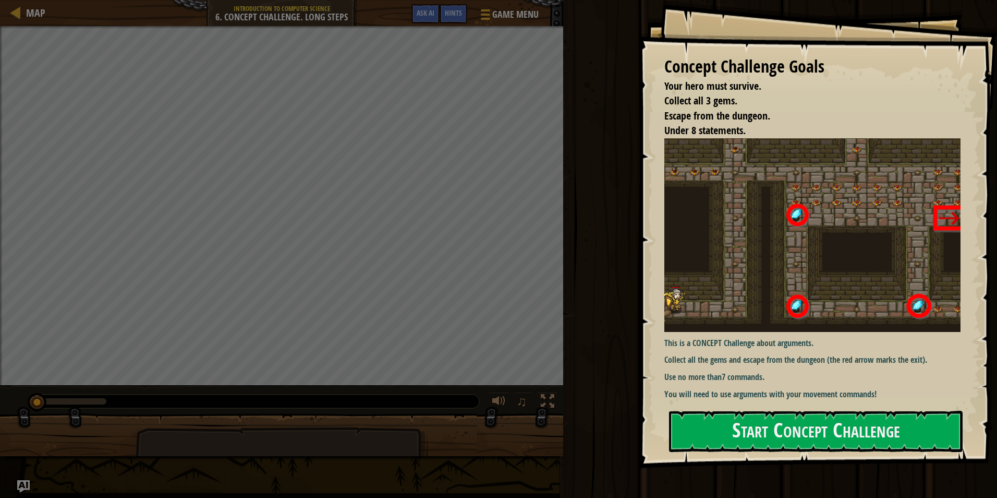
click at [815, 452] on div "Concept Challenge Goals Your hero must survive. Collect all 3 gems. Escape from…" at bounding box center [817, 234] width 359 height 468
click at [802, 435] on button "Start Concept Challenge" at bounding box center [816, 431] width 294 height 41
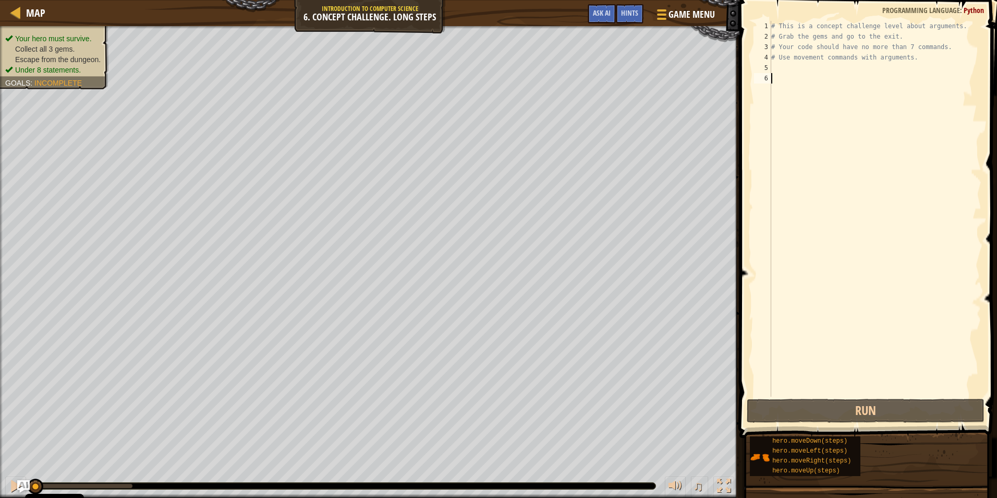
click at [800, 69] on div "# This is a concept challenge level about arguments. # Grab the gems and go to …" at bounding box center [875, 219] width 212 height 396
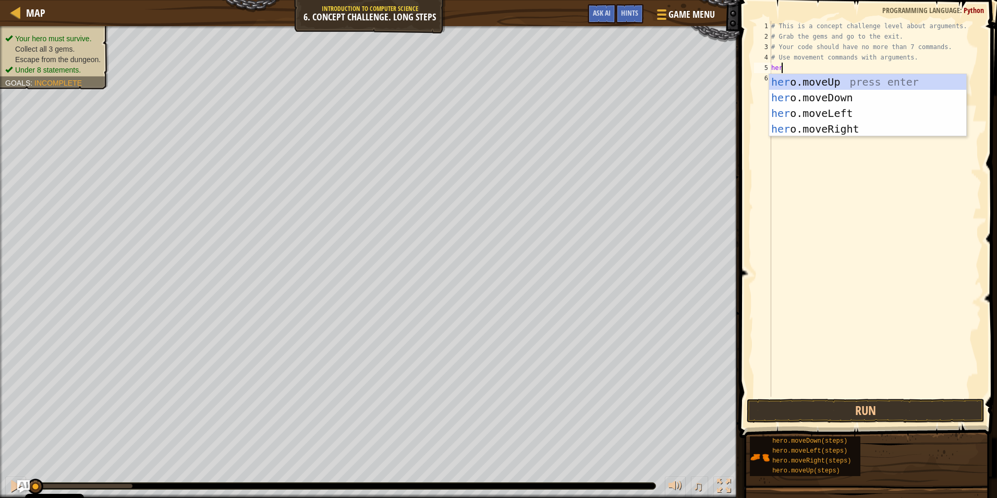
type textarea "her"
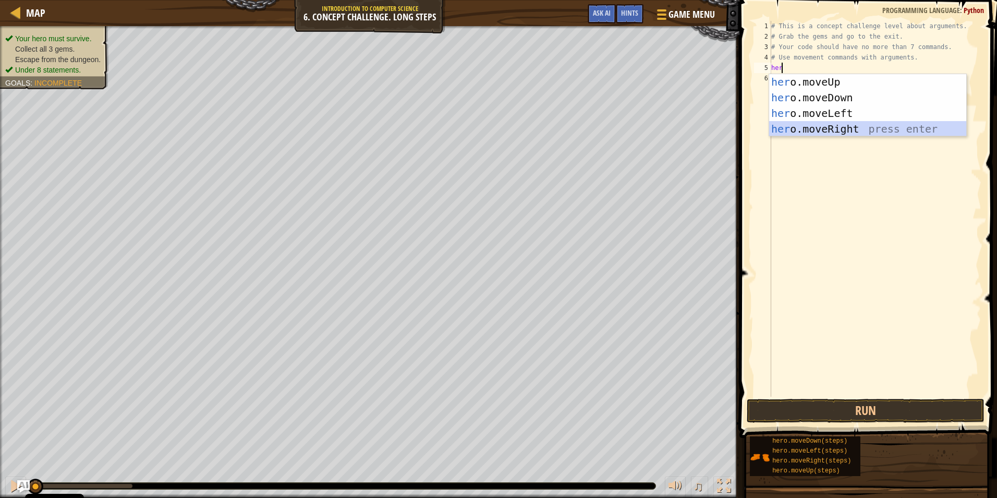
click at [821, 124] on div "her o.moveUp press enter her o.moveDown press enter her o.moveLeft press enter …" at bounding box center [867, 121] width 197 height 94
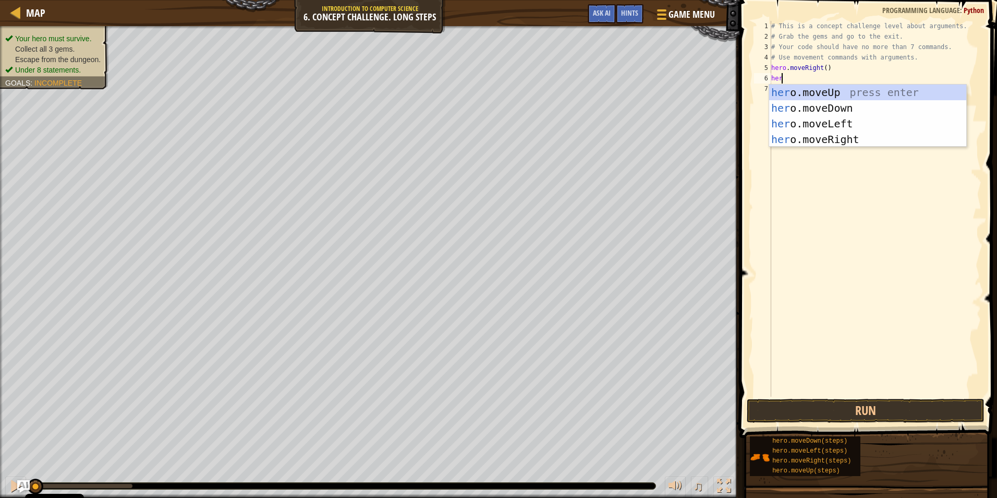
type textarea "hero"
click at [805, 90] on div "hero .moveUp press enter hero .moveDown press enter hero .moveLeft press enter …" at bounding box center [867, 132] width 197 height 94
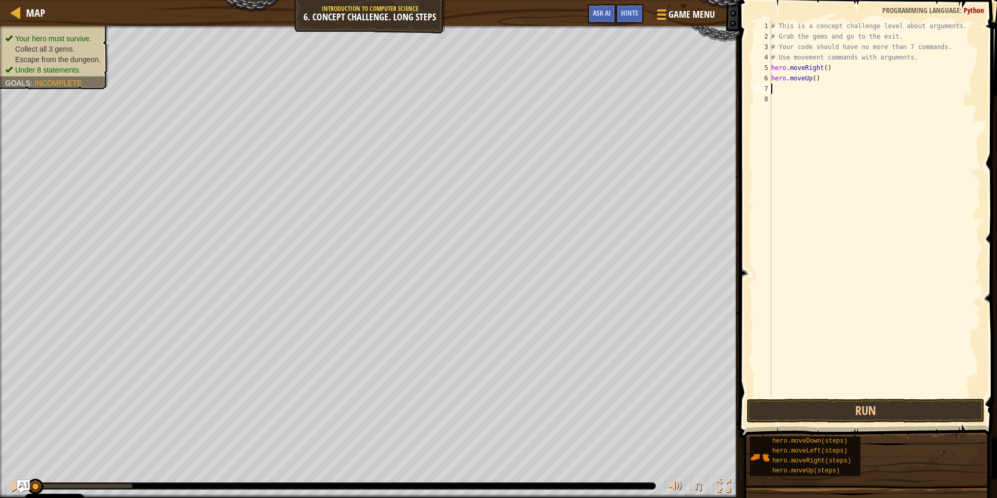
scroll to position [5, 0]
click at [814, 77] on div "# This is a concept challenge level about arguments. # Grab the gems and go to …" at bounding box center [875, 219] width 212 height 396
type textarea "hero.moveUp(3)"
click at [818, 81] on div "# This is a concept challenge level about arguments. # Grab the gems and go to …" at bounding box center [875, 219] width 212 height 396
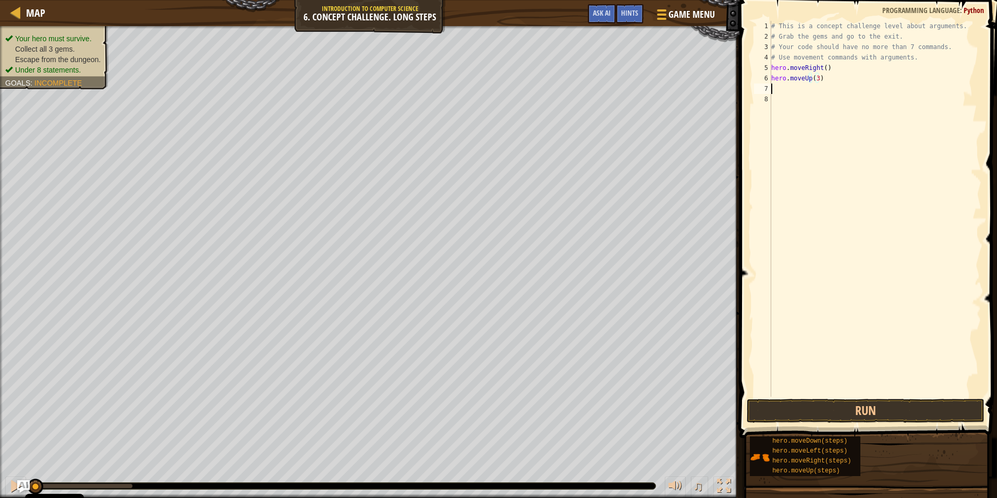
click at [813, 92] on div "# This is a concept challenge level about arguments. # Grab the gems and go to …" at bounding box center [875, 219] width 212 height 396
type textarea "h"
type textarea "j"
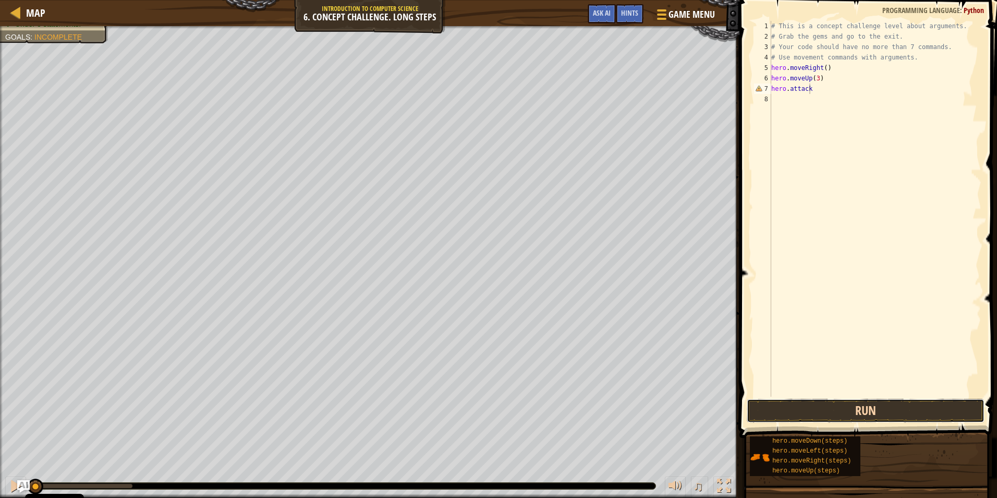
click at [836, 399] on button "Run" at bounding box center [866, 411] width 238 height 24
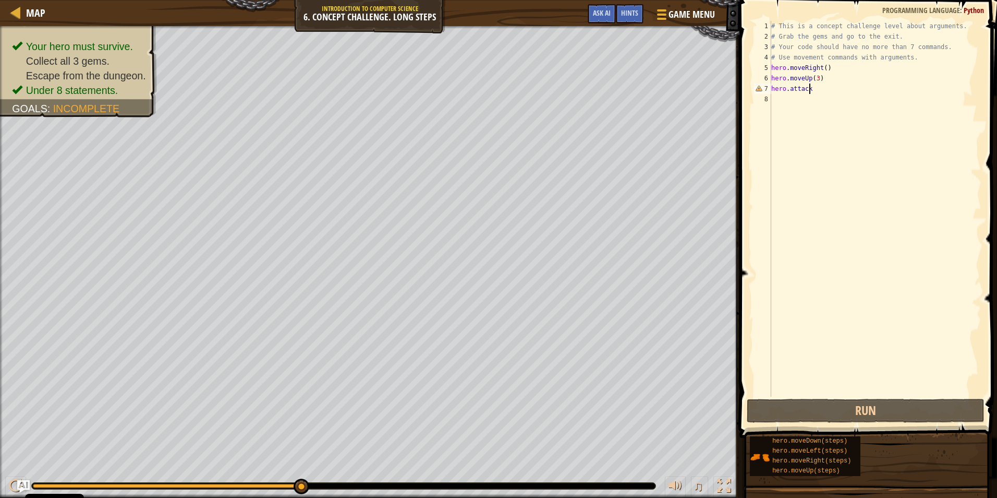
scroll to position [5, 3]
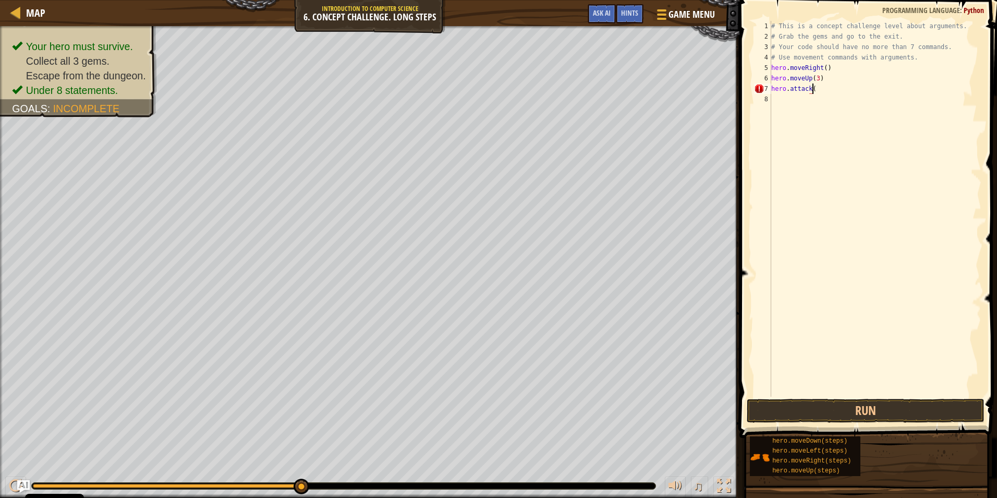
type textarea "hero.attack()"
click at [791, 96] on div "# This is a concept challenge level about arguments. # Grab the gems and go to …" at bounding box center [875, 219] width 212 height 396
click at [812, 89] on div "# This is a concept challenge level about arguments. # Grab the gems and go to …" at bounding box center [875, 219] width 212 height 396
click at [854, 402] on button "Run" at bounding box center [866, 411] width 238 height 24
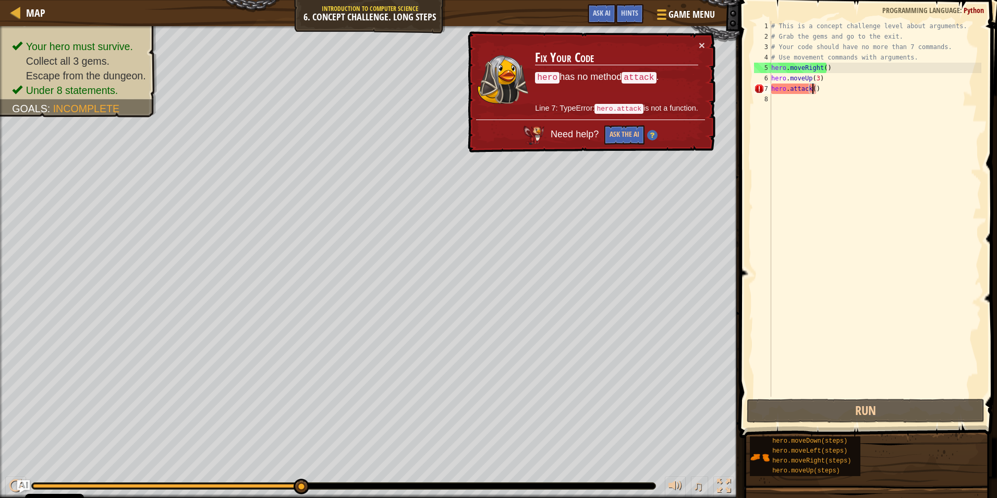
click at [824, 89] on div "# This is a concept challenge level about arguments. # Grab the gems and go to …" at bounding box center [875, 219] width 212 height 396
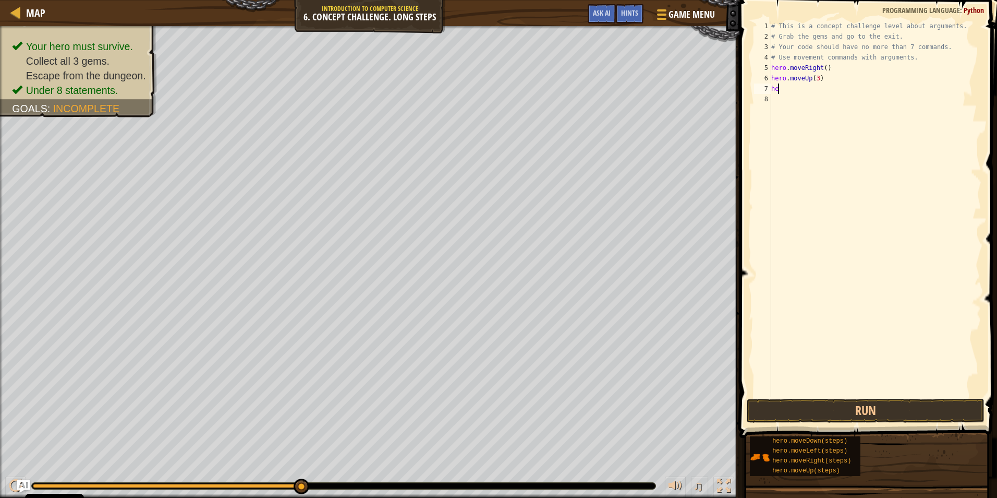
type textarea "h"
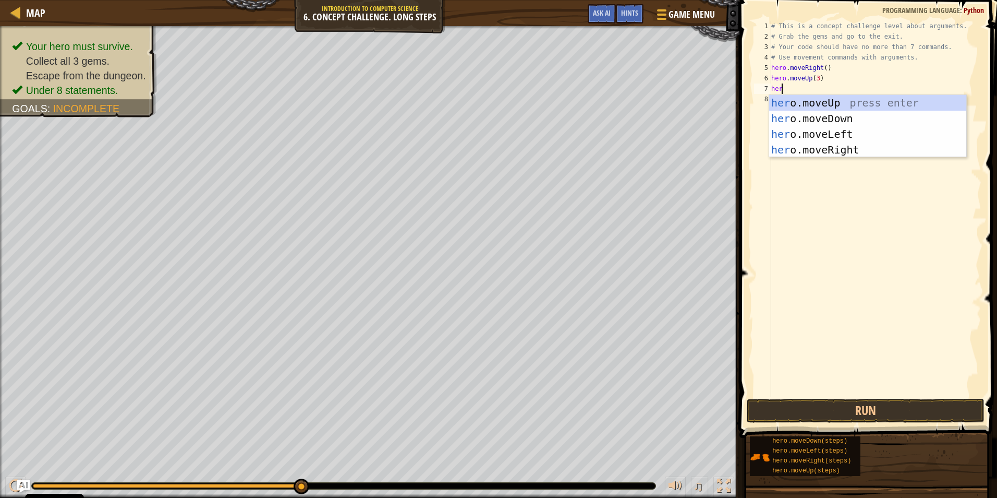
type textarea "hero"
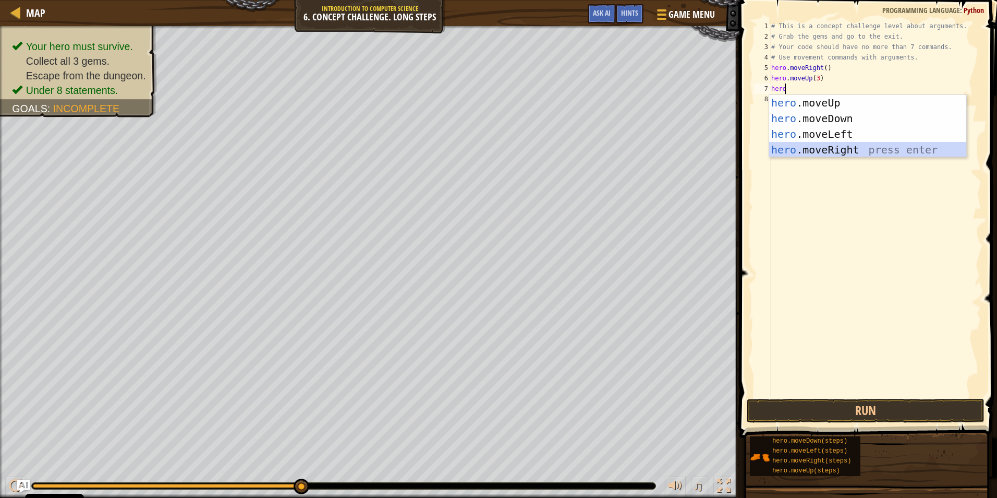
click at [843, 146] on div "hero .moveUp press enter hero .moveDown press enter hero .moveLeft press enter …" at bounding box center [867, 142] width 197 height 94
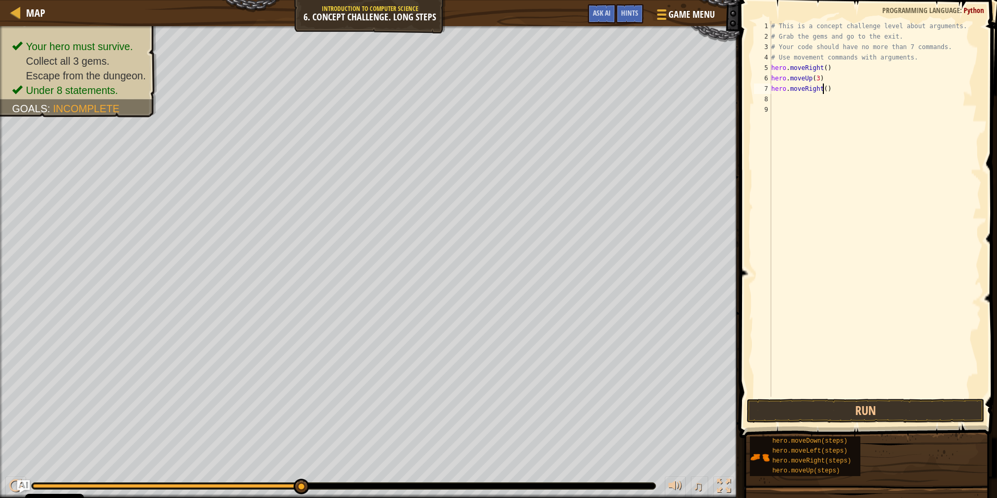
click at [824, 88] on div "# This is a concept challenge level about arguments. # Grab the gems and go to …" at bounding box center [875, 219] width 212 height 396
type textarea "hero.moveRight(2)"
click at [790, 100] on div "# This is a concept challenge level about arguments. # Grab the gems and go to …" at bounding box center [875, 219] width 212 height 396
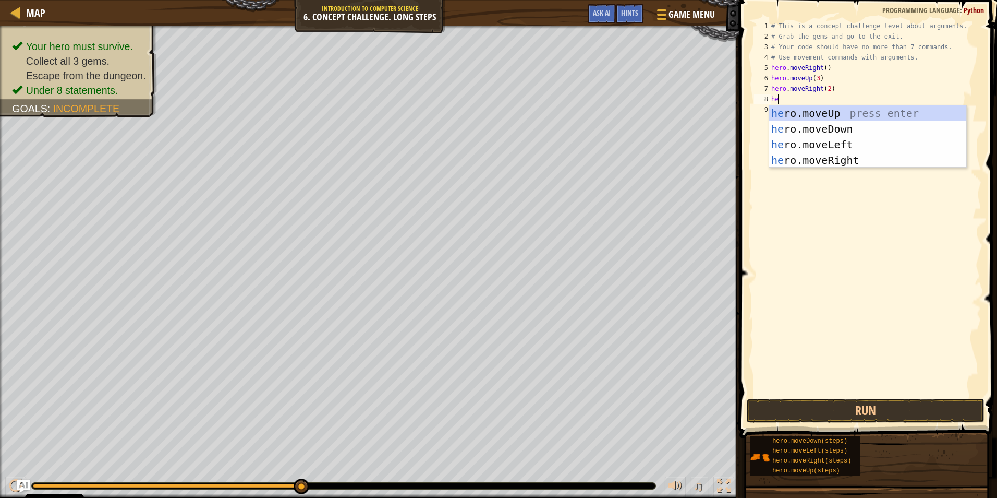
type textarea "hero"
click at [830, 125] on div "hero .moveUp press enter hero .moveDown press enter hero .moveLeft press enter …" at bounding box center [867, 152] width 197 height 94
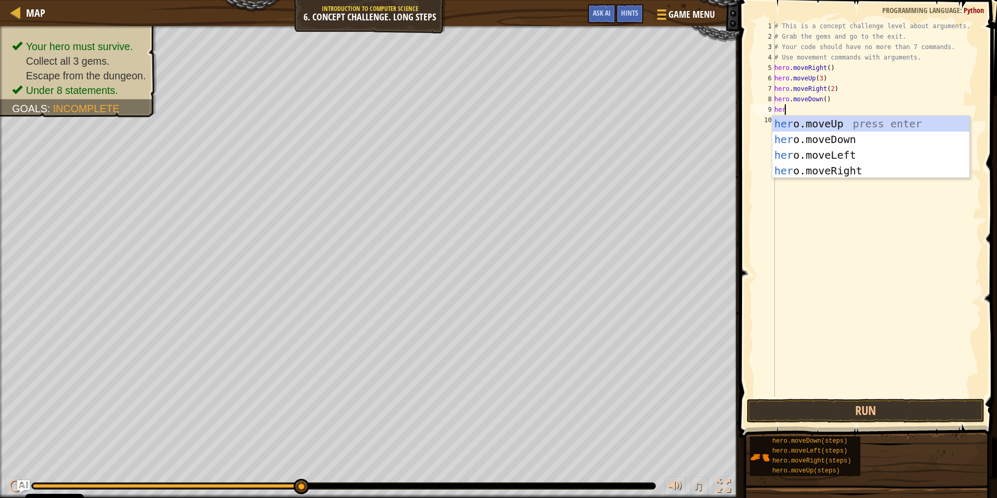
type textarea "hero"
click at [821, 152] on div "hero .moveUp press enter hero .moveDown press enter hero .moveLeft press enter …" at bounding box center [871, 163] width 197 height 94
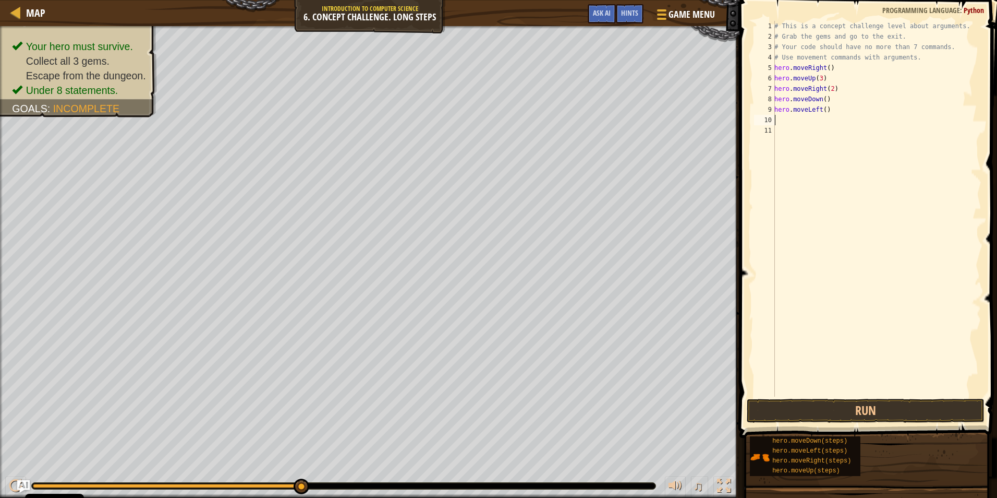
scroll to position [5, 0]
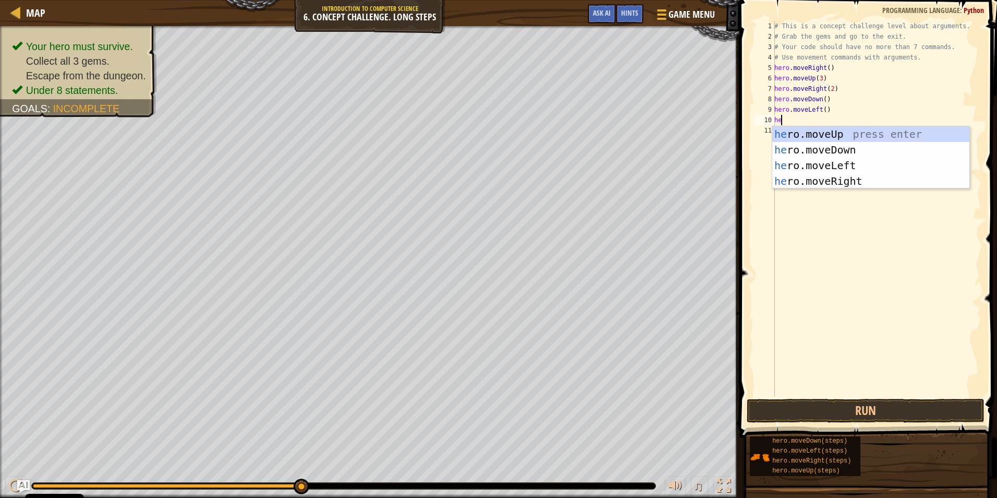
type textarea "her"
click at [827, 149] on div "her o.moveUp press enter her o.moveDown press enter her o.moveLeft press enter …" at bounding box center [871, 173] width 197 height 94
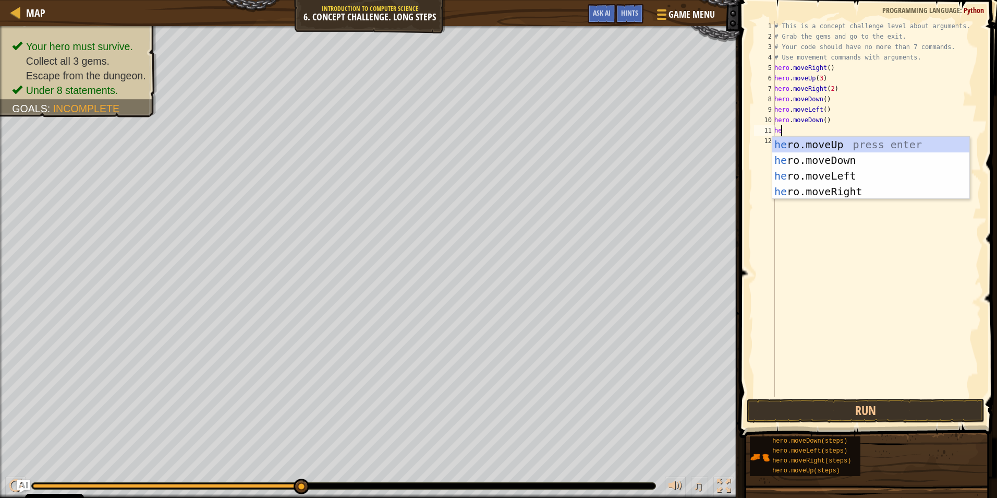
type textarea "hero"
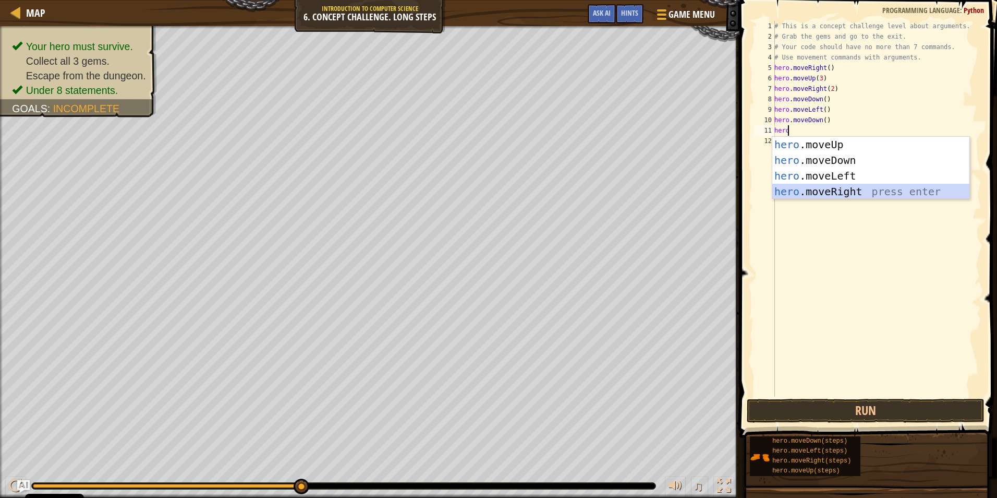
click at [833, 191] on div "hero .moveUp press enter hero .moveDown press enter hero .moveLeft press enter …" at bounding box center [871, 184] width 197 height 94
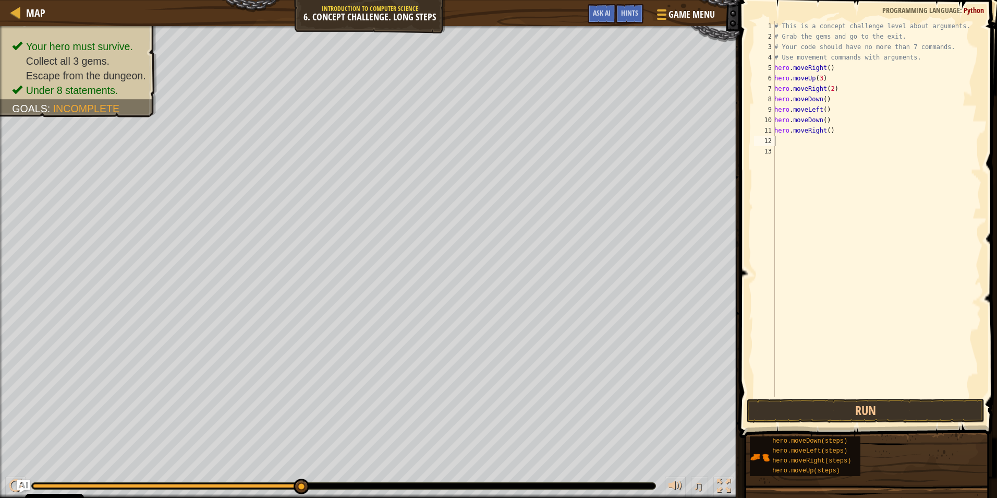
click at [822, 120] on div "# This is a concept challenge level about arguments. # Grab the gems and go to …" at bounding box center [877, 219] width 209 height 396
type textarea "hero.moveDown(2)"
click at [815, 147] on div "# This is a concept challenge level about arguments. # Grab the gems and go to …" at bounding box center [877, 219] width 209 height 396
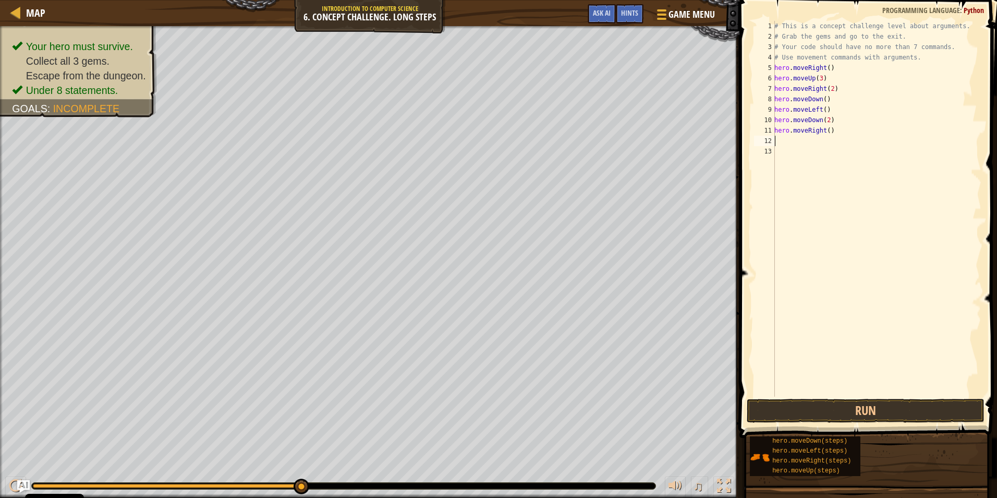
click at [788, 141] on div "# This is a concept challenge level about arguments. # Grab the gems and go to …" at bounding box center [877, 219] width 209 height 396
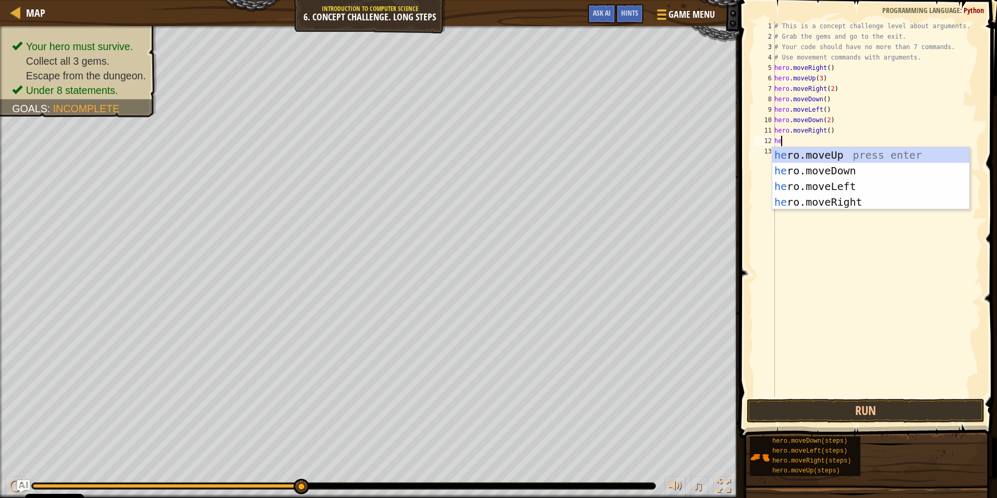
scroll to position [5, 1]
type textarea "hero"
click at [824, 155] on div "hero .moveUp press enter hero .moveDown press enter hero .moveLeft press enter …" at bounding box center [871, 194] width 197 height 94
click at [824, 155] on div "# This is a concept challenge level about arguments. # Grab the gems and go to …" at bounding box center [877, 219] width 209 height 396
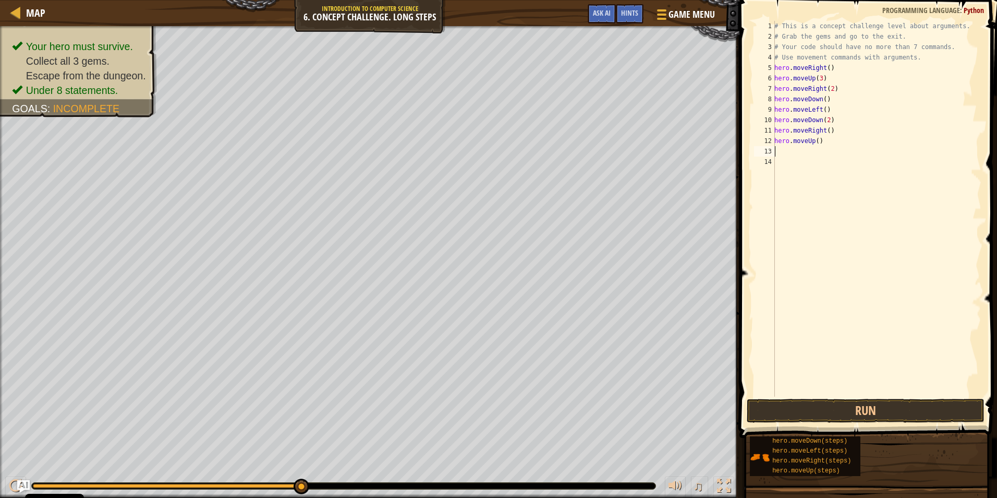
click at [816, 141] on div "# This is a concept challenge level about arguments. # Grab the gems and go to …" at bounding box center [877, 219] width 209 height 396
type textarea "hero.moveUp(2)"
click at [815, 149] on div "# This is a concept challenge level about arguments. # Grab the gems and go to …" at bounding box center [877, 219] width 209 height 396
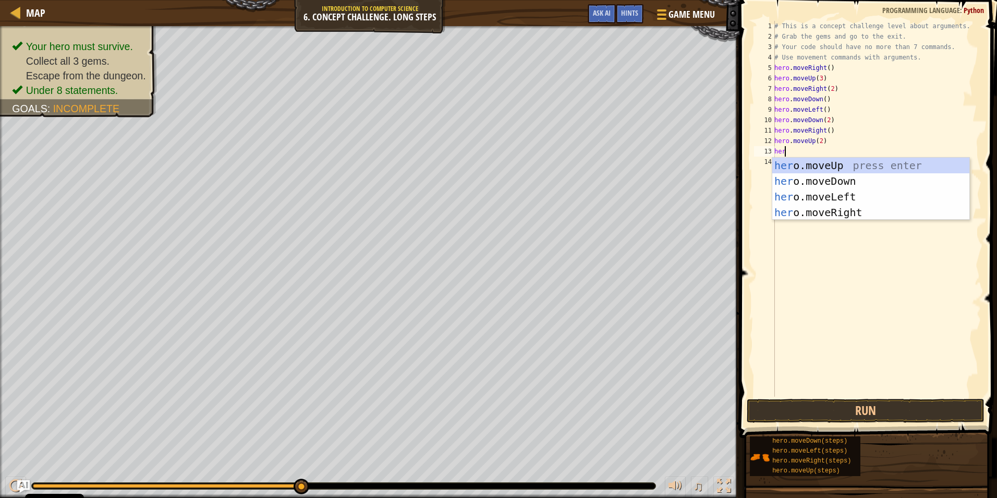
scroll to position [5, 1]
type textarea "hero"
click at [854, 0] on body "Cookie Policy CodeCombat uses a few essential and non-essential cookies. Privac…" at bounding box center [498, 0] width 997 height 0
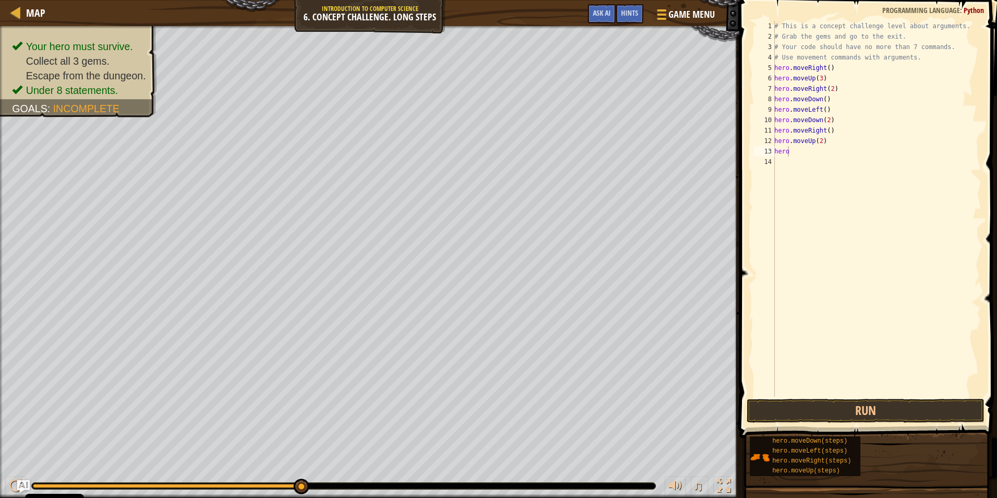
scroll to position [5, 0]
click at [794, 158] on div "# This is a concept challenge level about arguments. # Grab the gems and go to …" at bounding box center [877, 219] width 209 height 396
click at [794, 151] on div "# This is a concept challenge level about arguments. # Grab the gems and go to …" at bounding box center [877, 219] width 209 height 396
type textarea "hero"
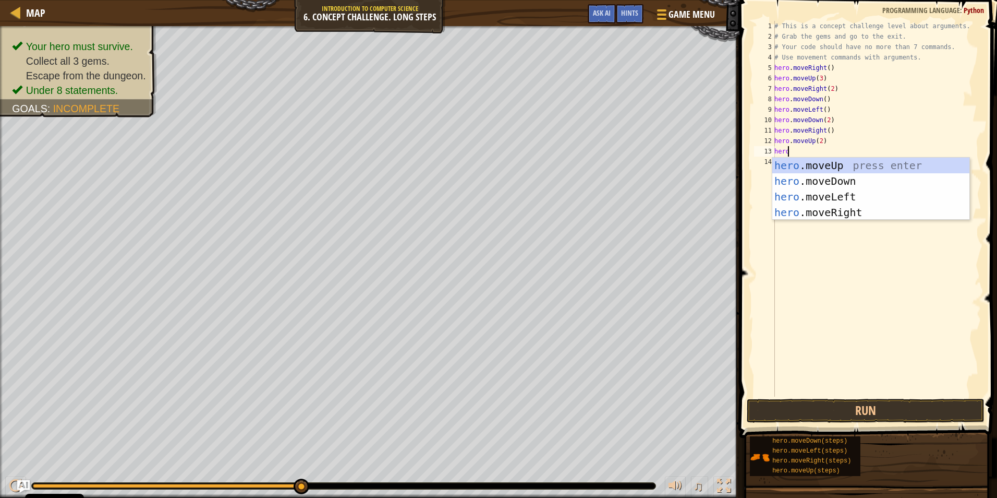
scroll to position [5, 1]
click at [841, 209] on div "hero .moveUp press enter hero .moveDown press enter hero .moveLeft press enter …" at bounding box center [871, 205] width 197 height 94
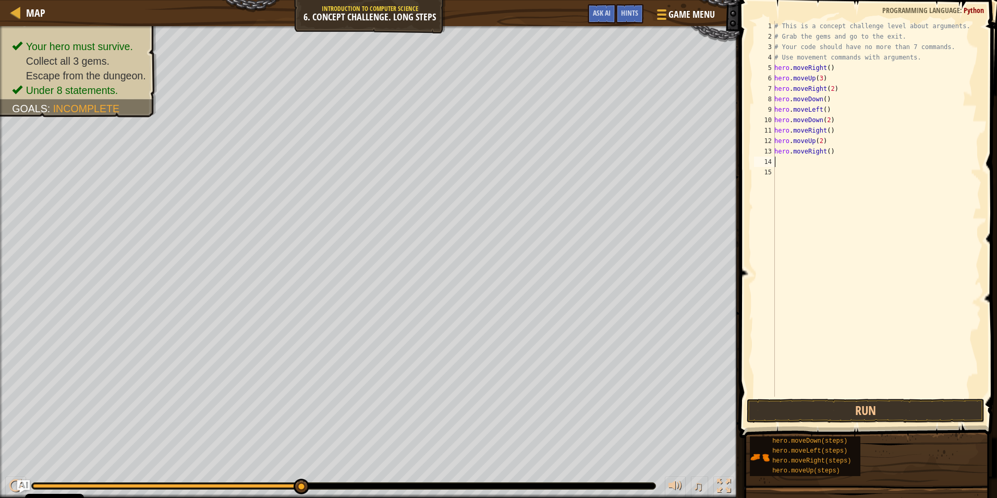
scroll to position [5, 0]
click at [826, 152] on div "# This is a concept challenge level about arguments. # Grab the gems and go to …" at bounding box center [877, 219] width 209 height 396
click at [858, 403] on button "Run" at bounding box center [866, 411] width 238 height 24
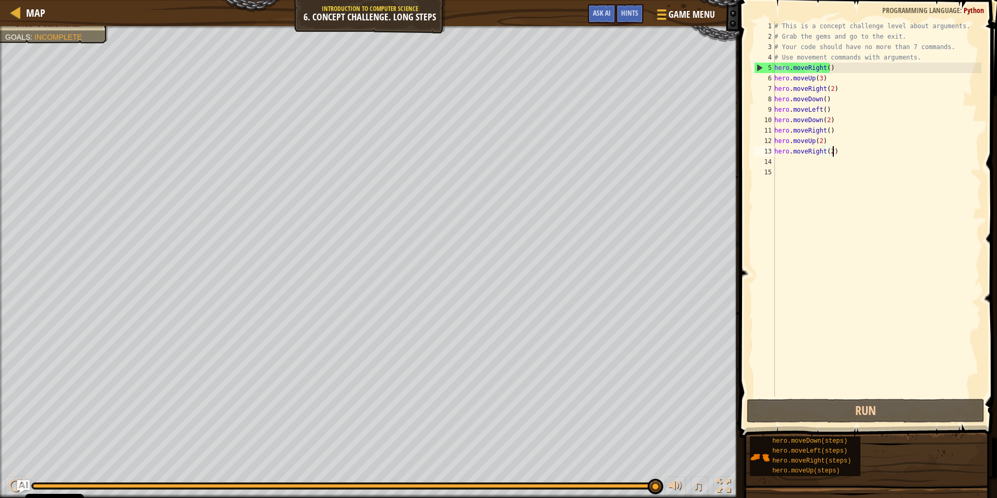
click at [850, 151] on div "# This is a concept challenge level about arguments. # Grab the gems and go to …" at bounding box center [877, 219] width 209 height 396
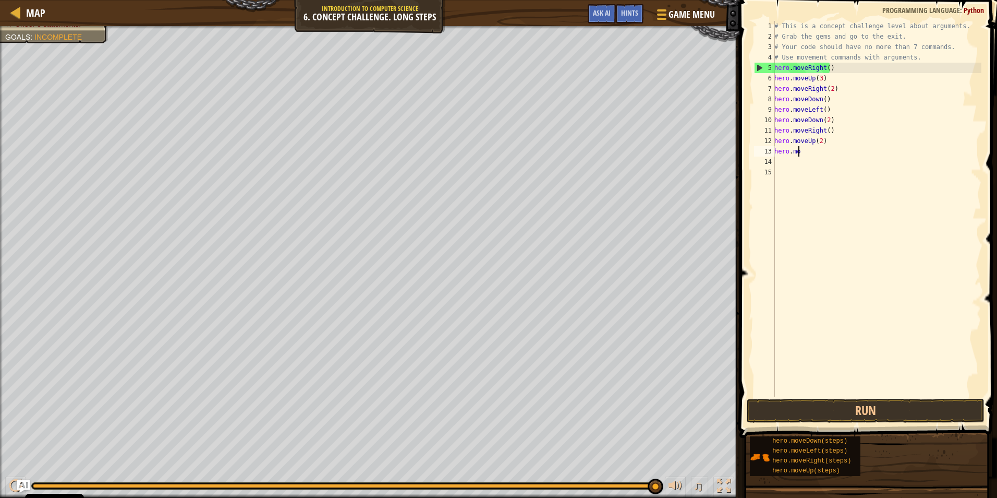
scroll to position [5, 1]
type textarea "h"
click at [850, 151] on div "# This is a concept challenge level about arguments. # Grab the gems and go to …" at bounding box center [877, 219] width 209 height 396
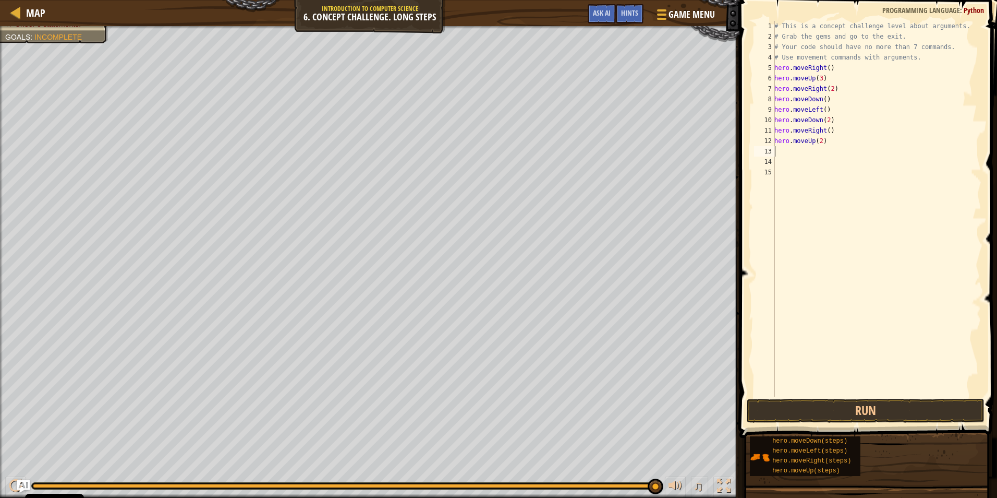
click at [848, 147] on div "# This is a concept challenge level about arguments. # Grab the gems and go to …" at bounding box center [877, 219] width 209 height 396
click at [842, 142] on div "# This is a concept challenge level about arguments. # Grab the gems and go to …" at bounding box center [877, 219] width 209 height 396
type textarea "h"
click at [840, 127] on div "# This is a concept challenge level about arguments. # Grab the gems and go to …" at bounding box center [877, 219] width 209 height 396
type textarea "h"
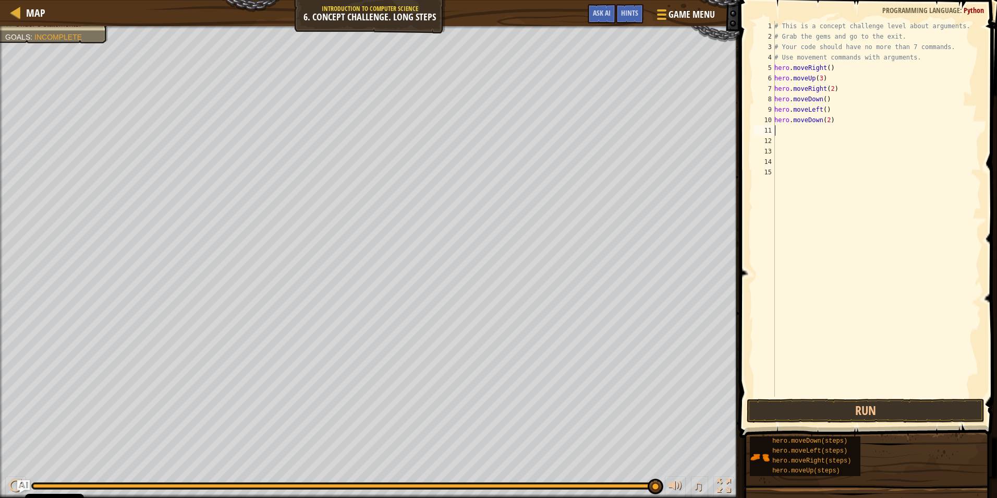
click at [834, 118] on div "# This is a concept challenge level about arguments. # Grab the gems and go to …" at bounding box center [877, 219] width 209 height 396
type textarea "h"
